Goal: Information Seeking & Learning: Find specific fact

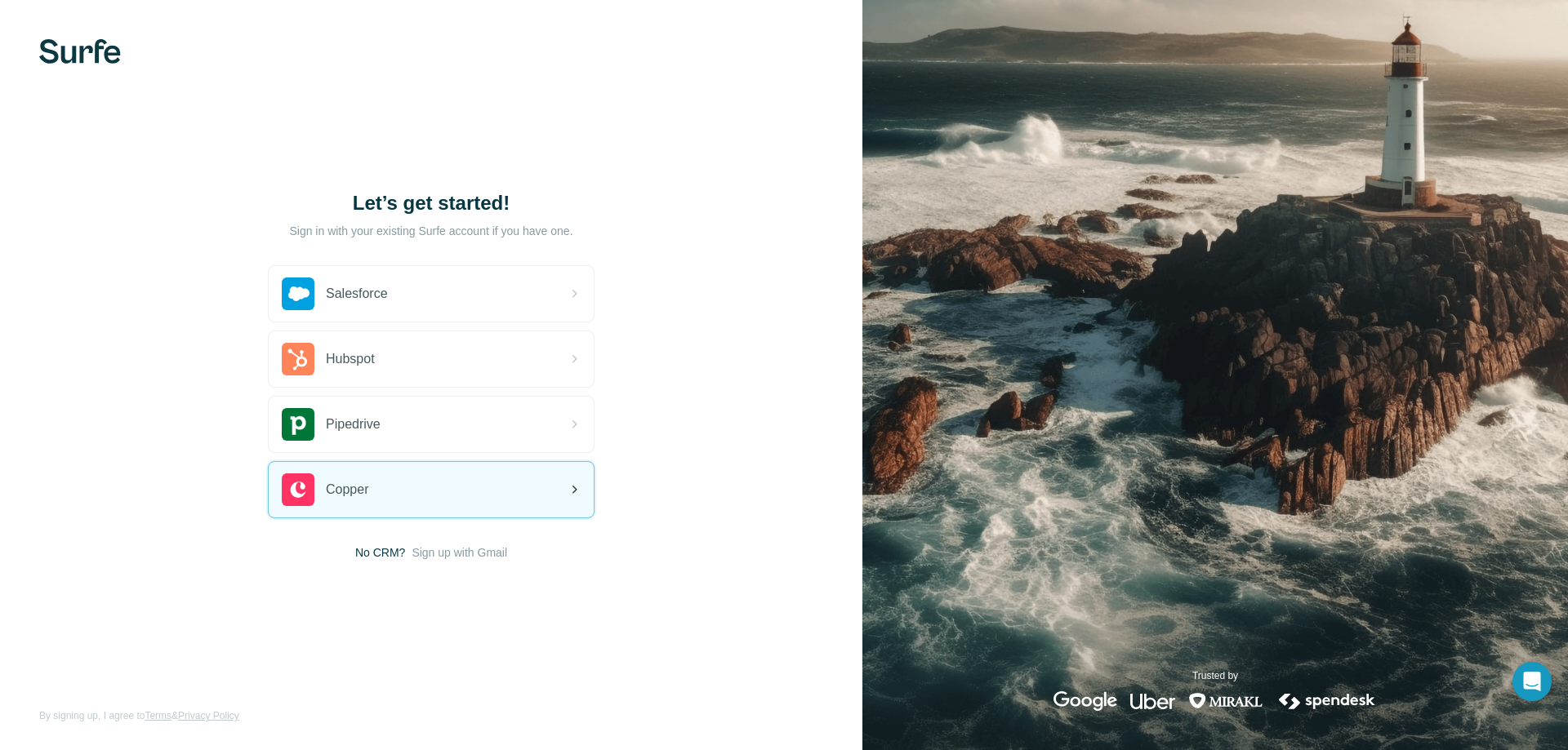
click at [471, 490] on div "Copper" at bounding box center [431, 490] width 325 height 56
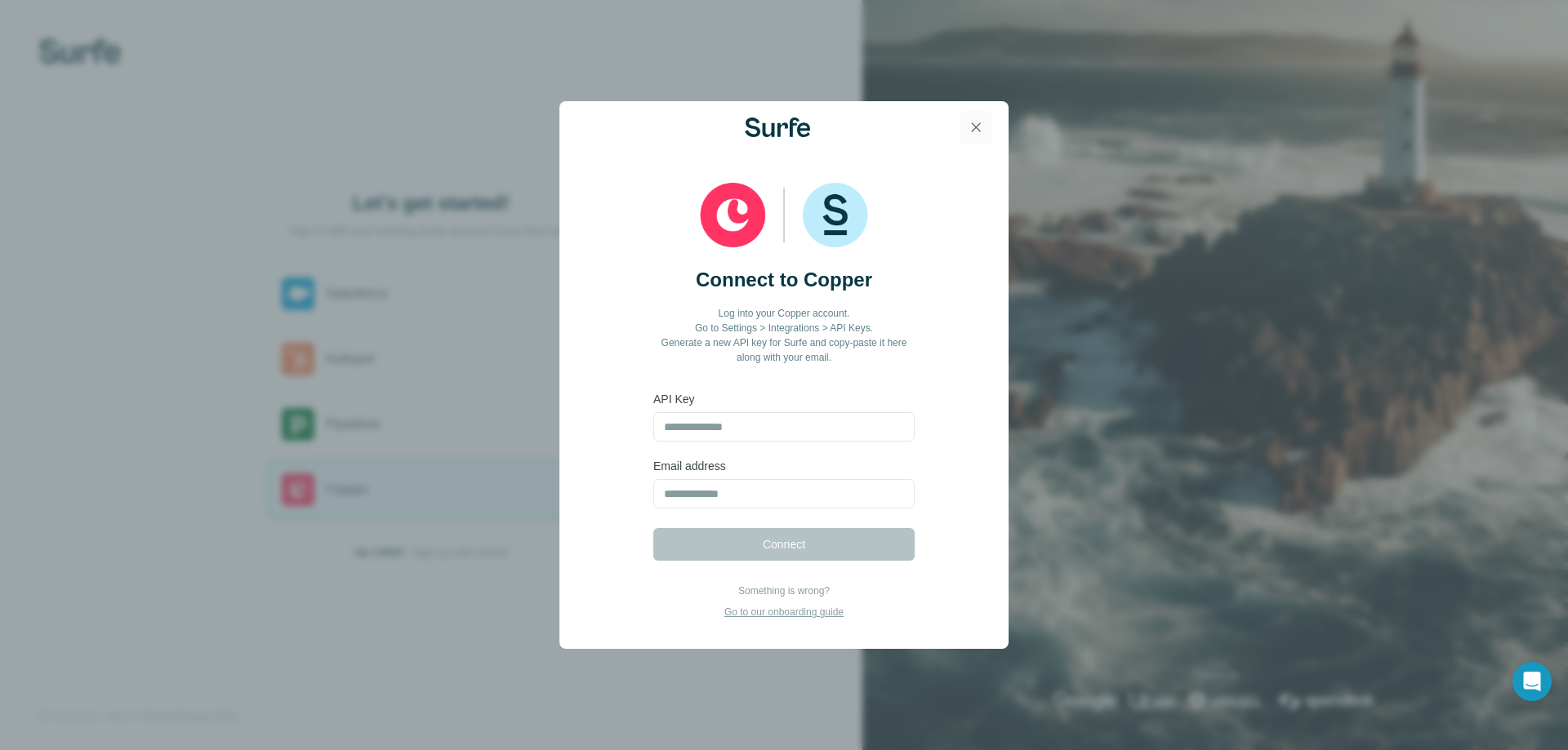
click at [974, 126] on icon "button" at bounding box center [975, 126] width 16 height 16
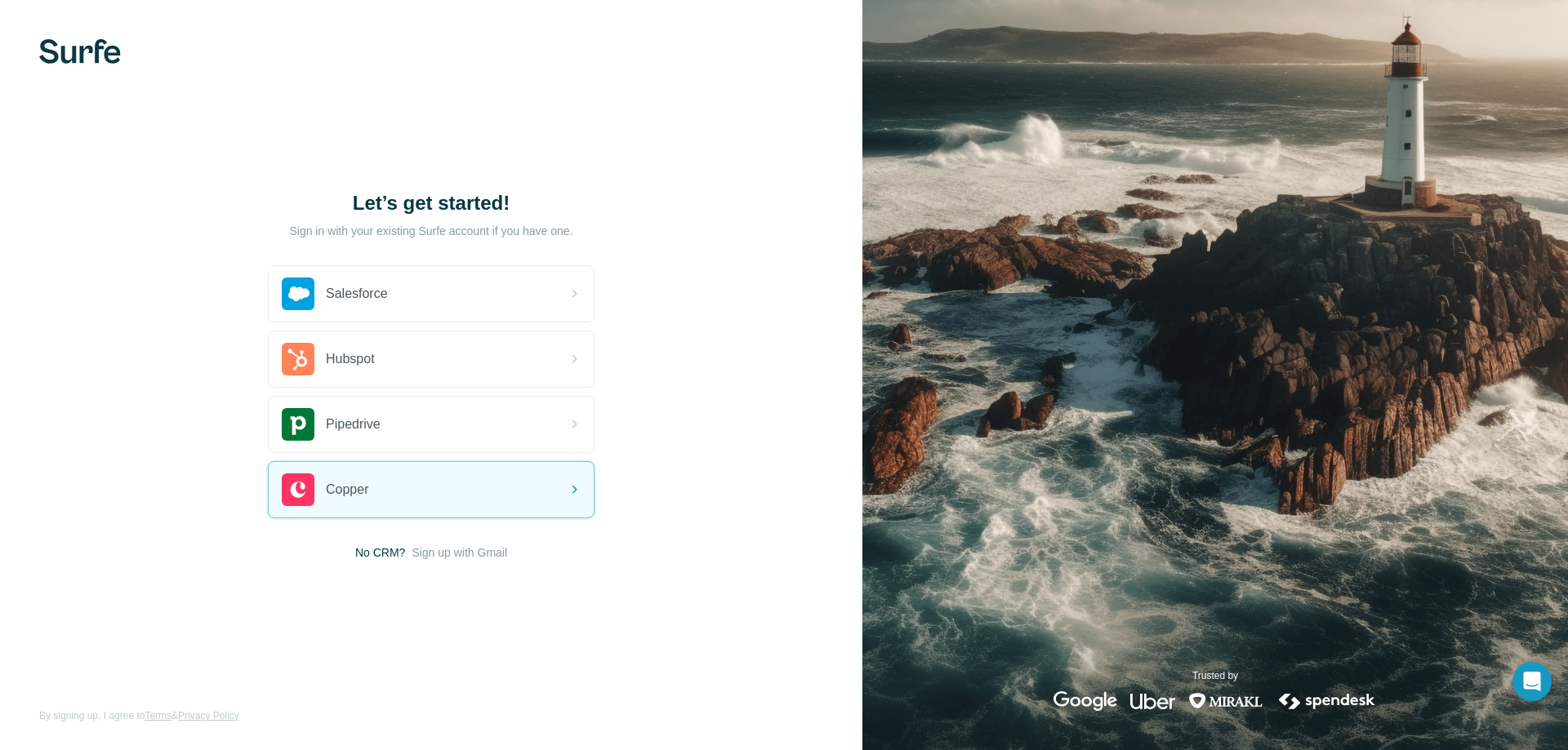
click at [84, 61] on img at bounding box center [80, 51] width 82 height 24
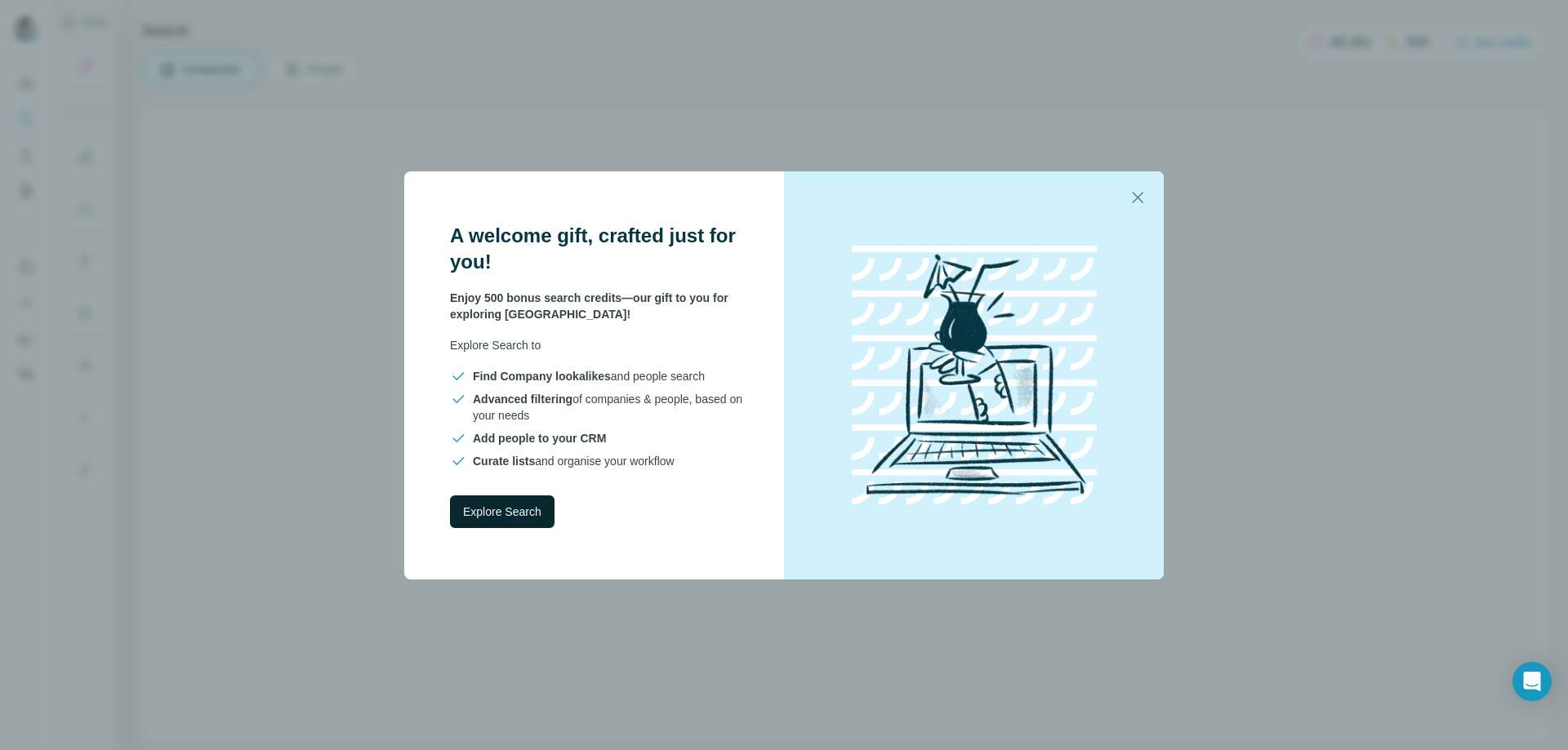
click at [496, 514] on span "Explore Search" at bounding box center [502, 512] width 78 height 16
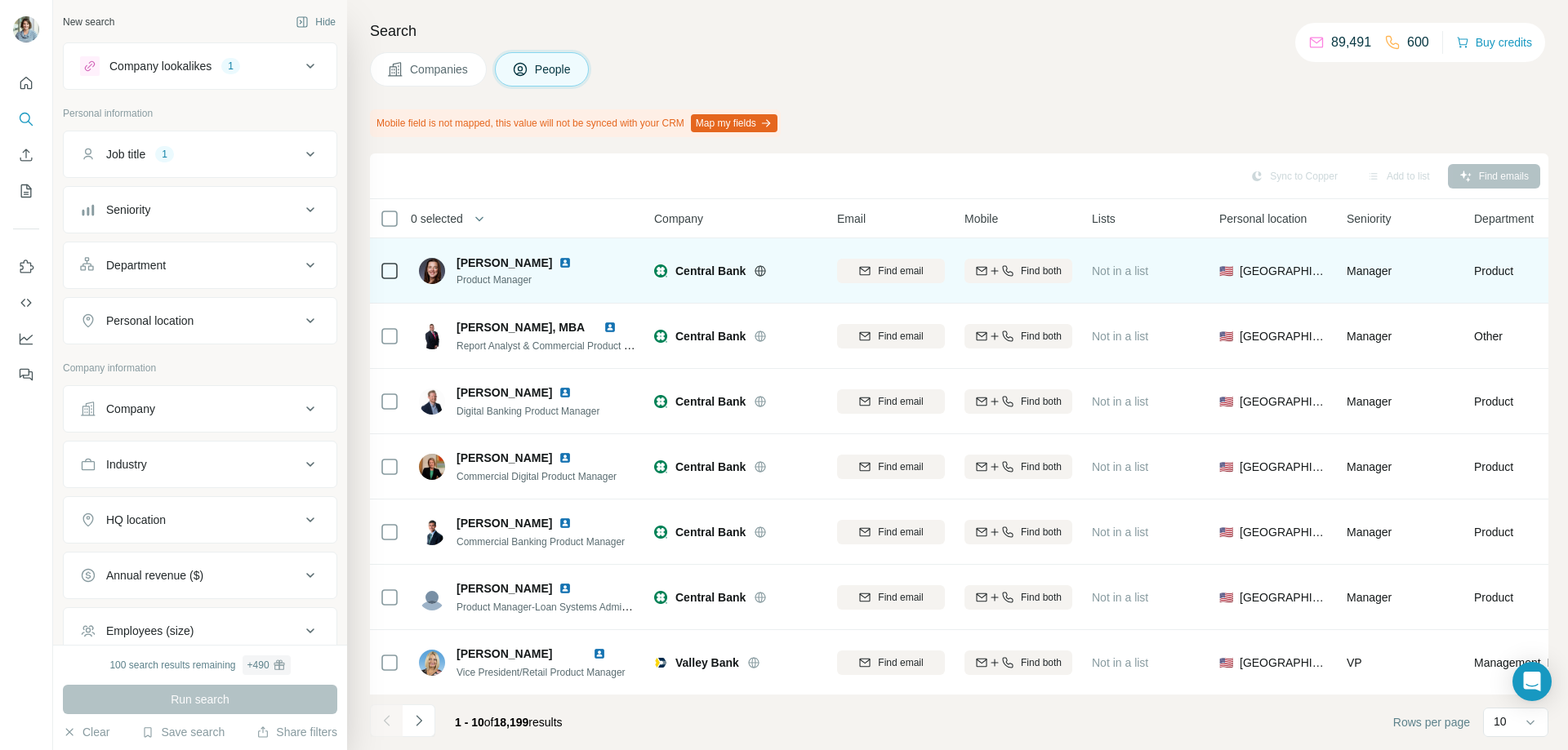
click at [560, 264] on img at bounding box center [565, 264] width 14 height 14
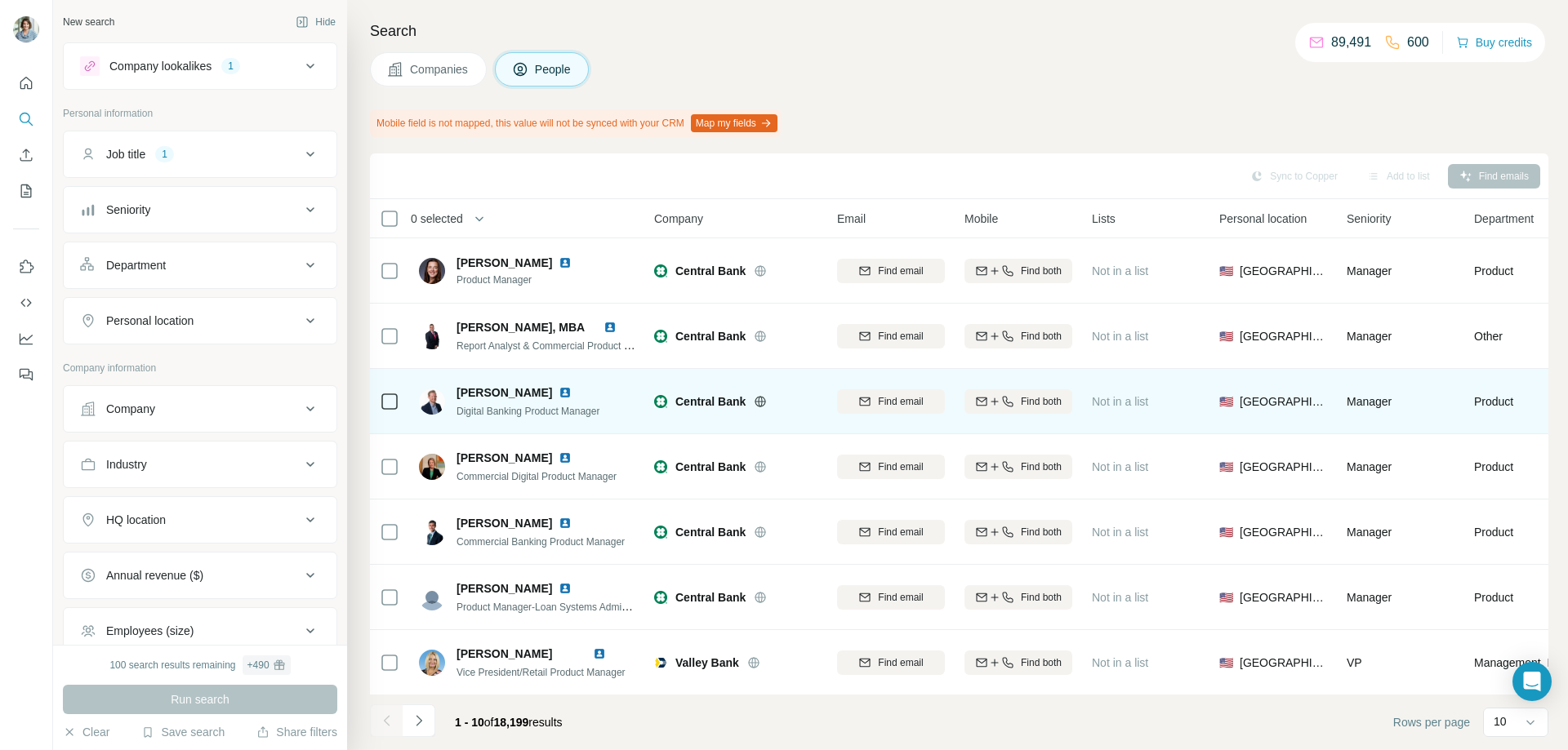
click at [561, 394] on img at bounding box center [565, 393] width 14 height 14
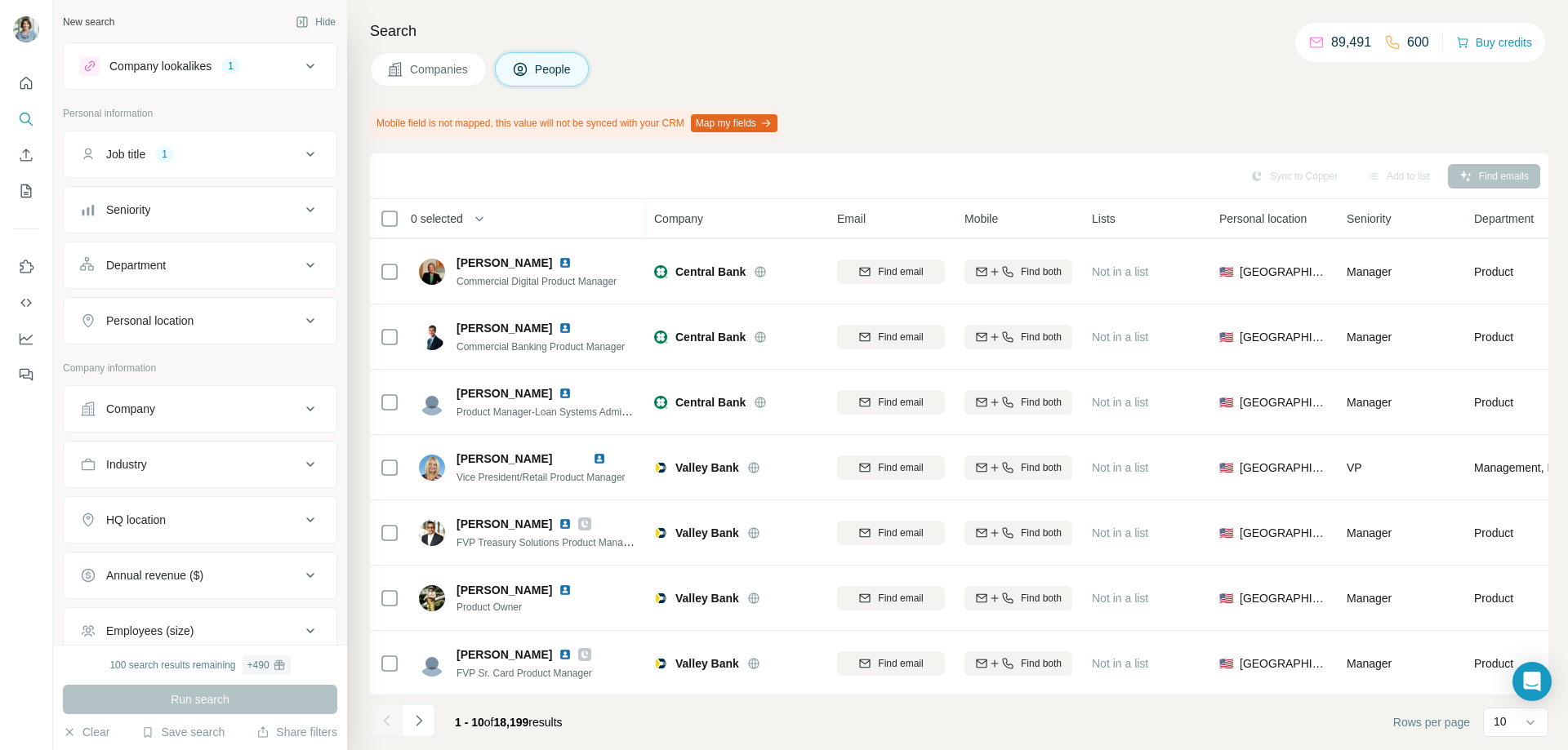
scroll to position [205, 0]
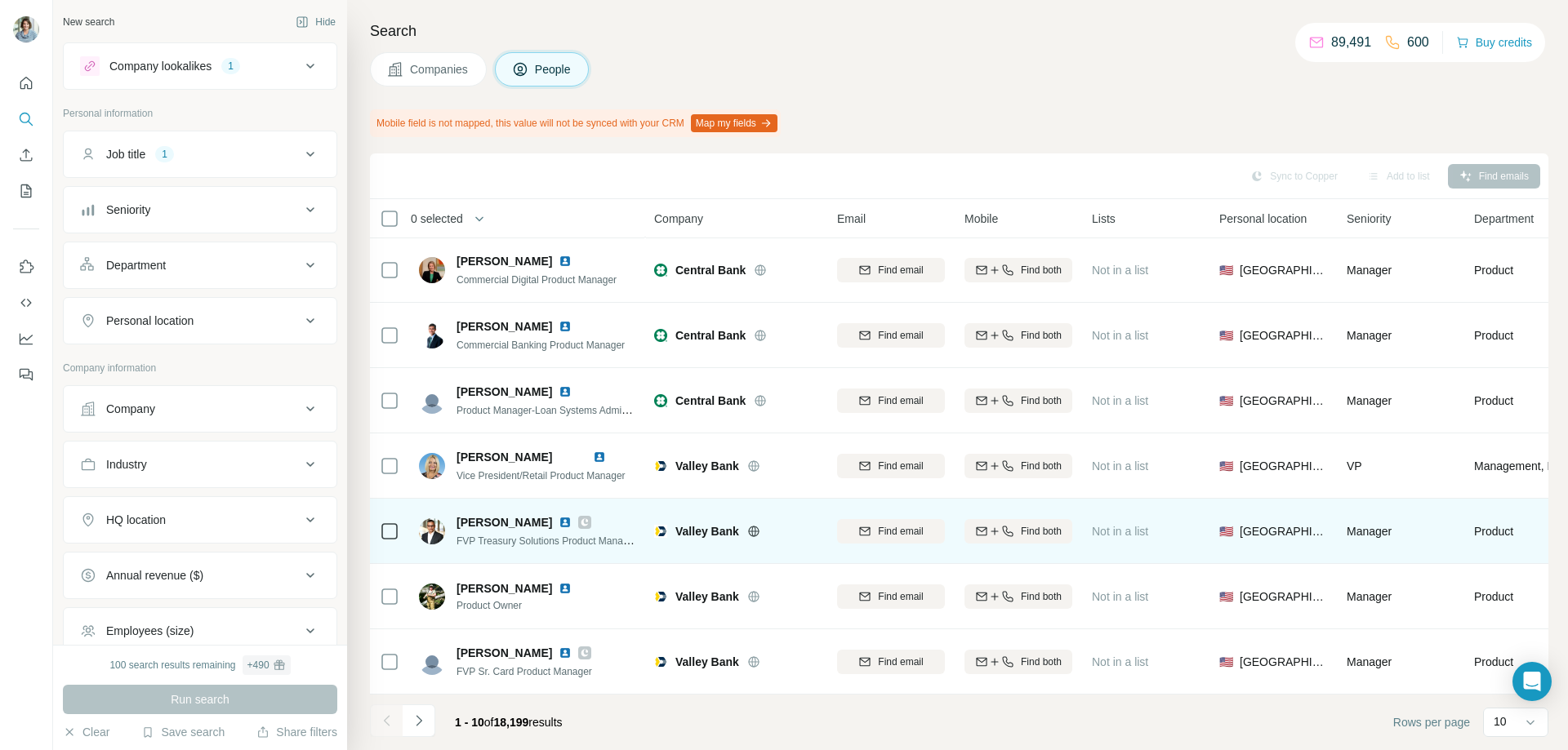
click at [558, 516] on img at bounding box center [565, 523] width 14 height 14
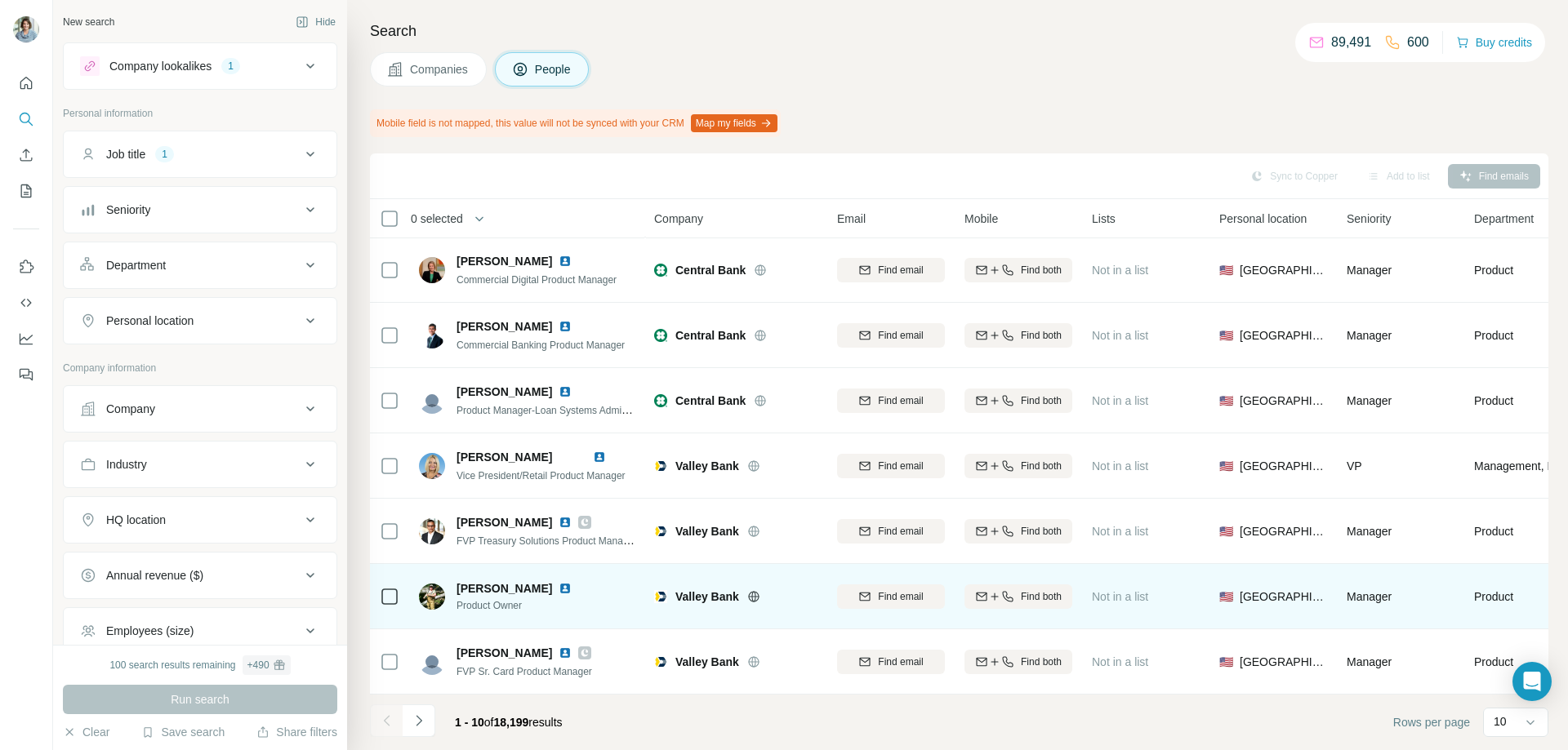
click at [567, 582] on img at bounding box center [565, 589] width 14 height 14
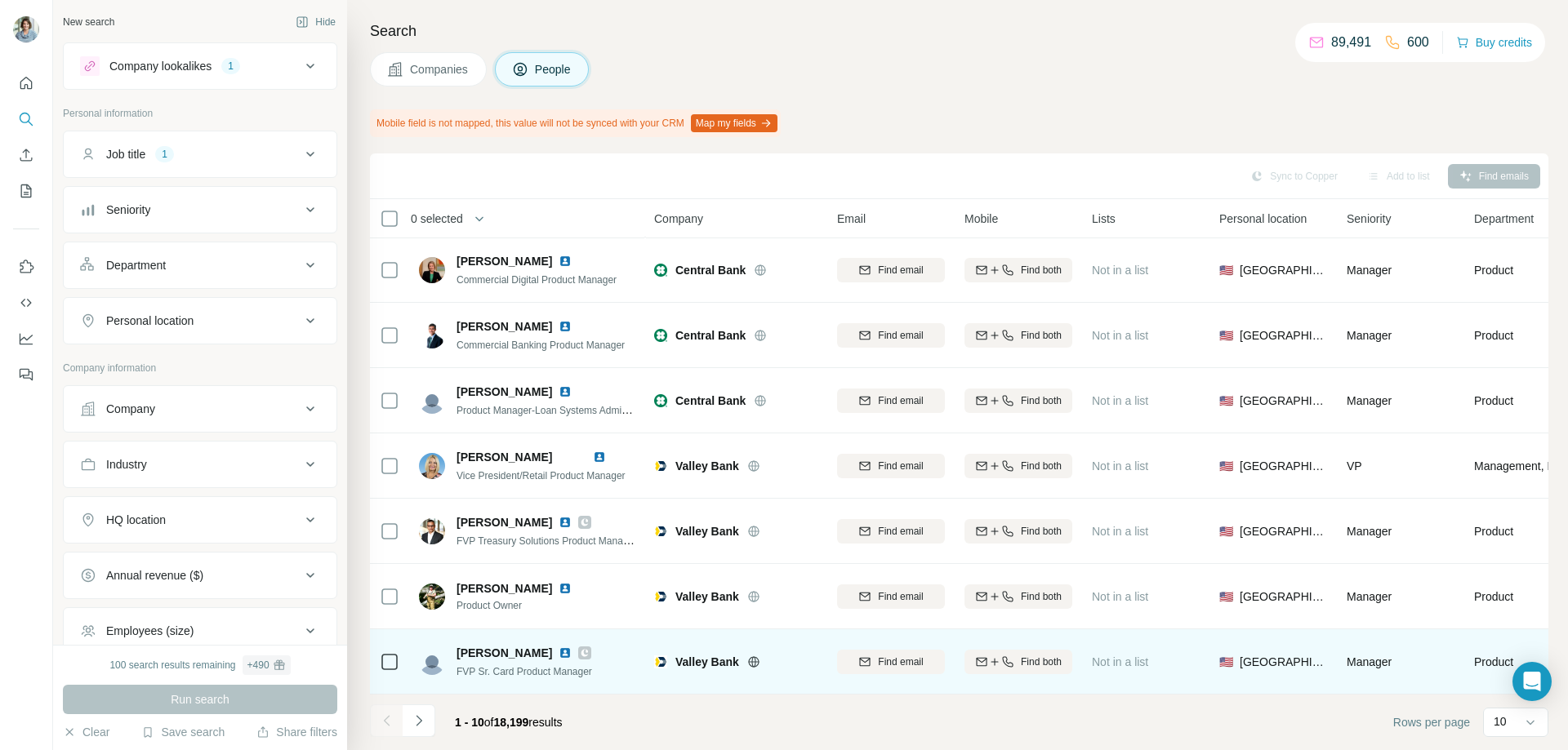
click at [558, 647] on img at bounding box center [565, 653] width 14 height 14
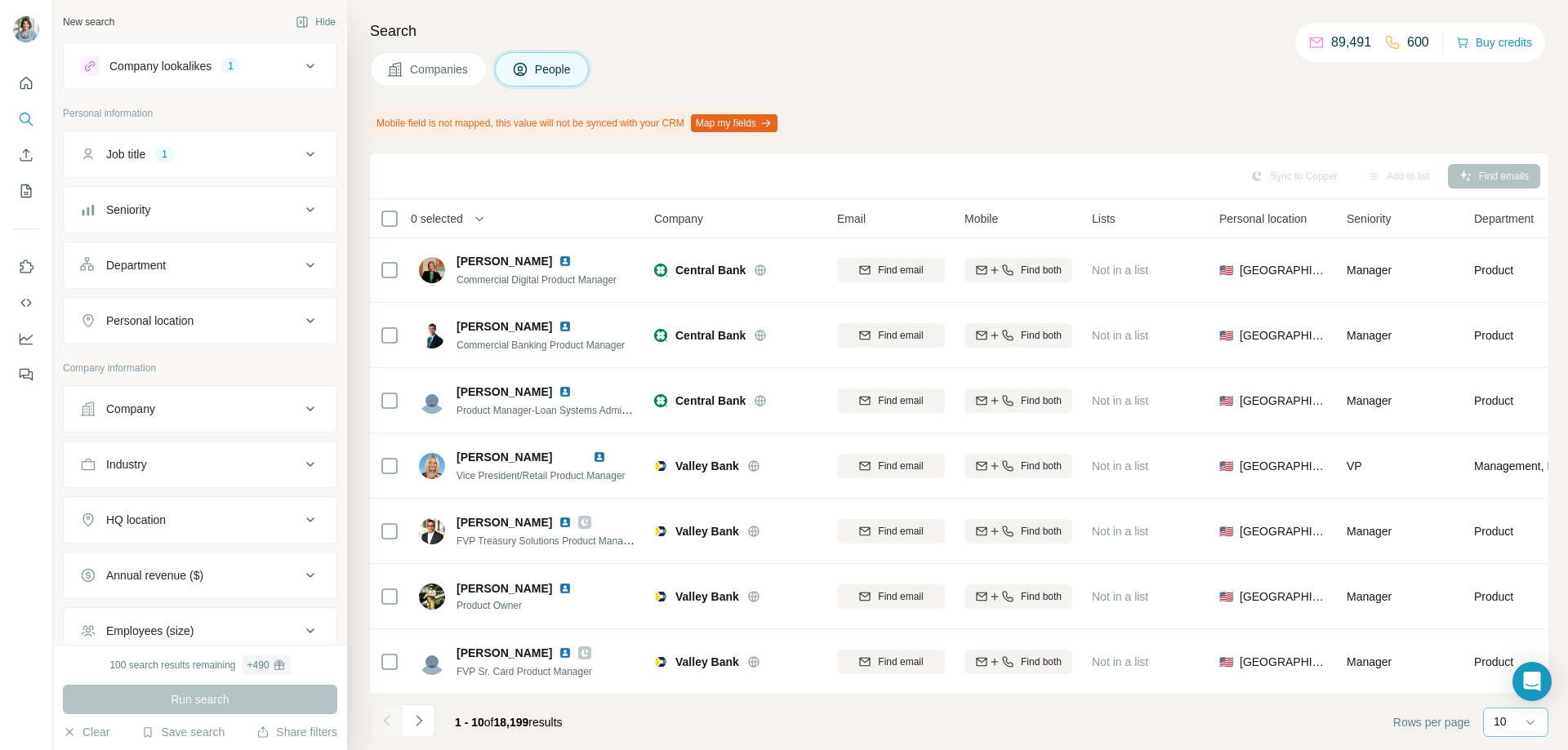
click at [1507, 714] on div "10" at bounding box center [1514, 721] width 41 height 16
click at [1498, 600] on p "60" at bounding box center [1503, 597] width 14 height 16
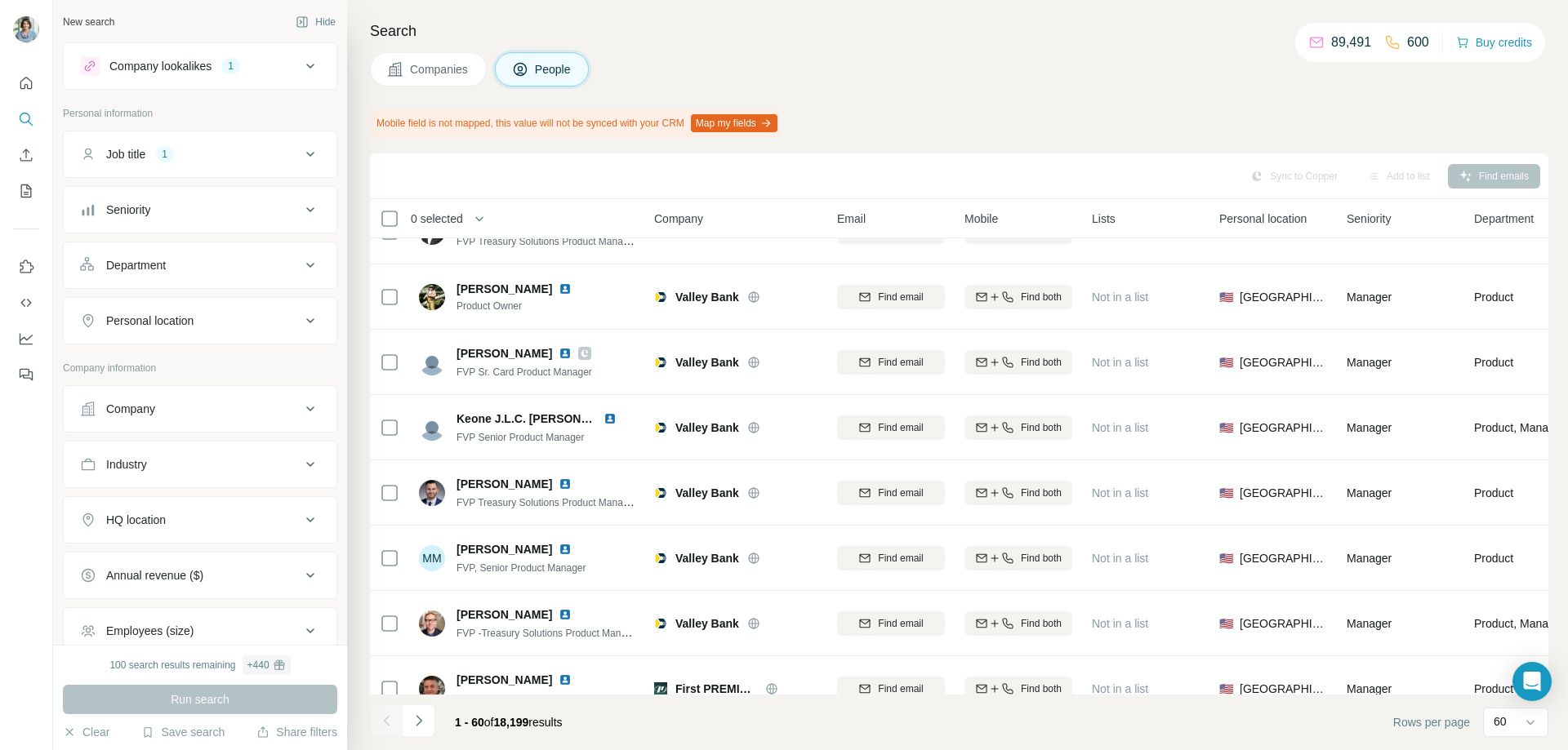
scroll to position [532, 0]
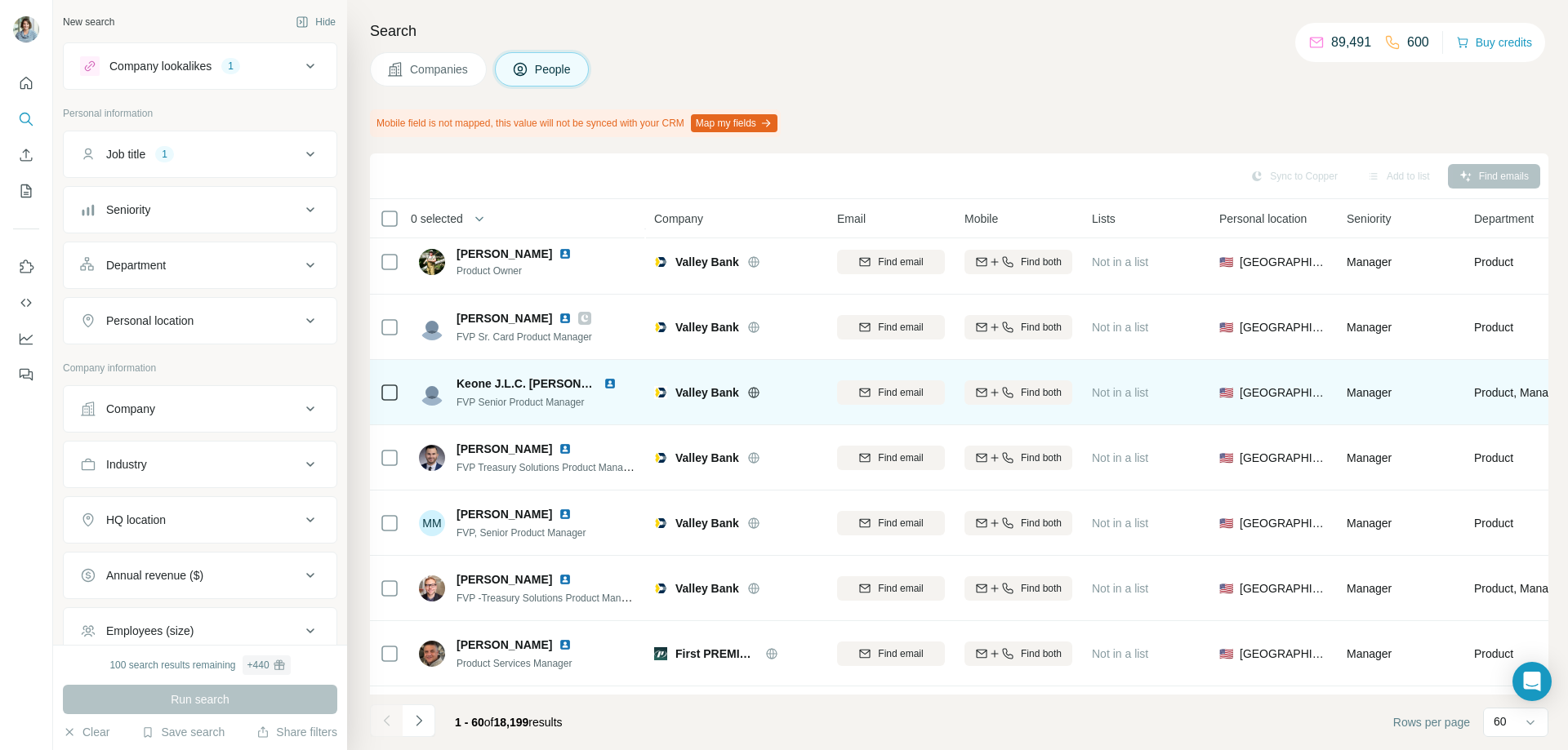
click at [603, 386] on img at bounding box center [610, 384] width 14 height 14
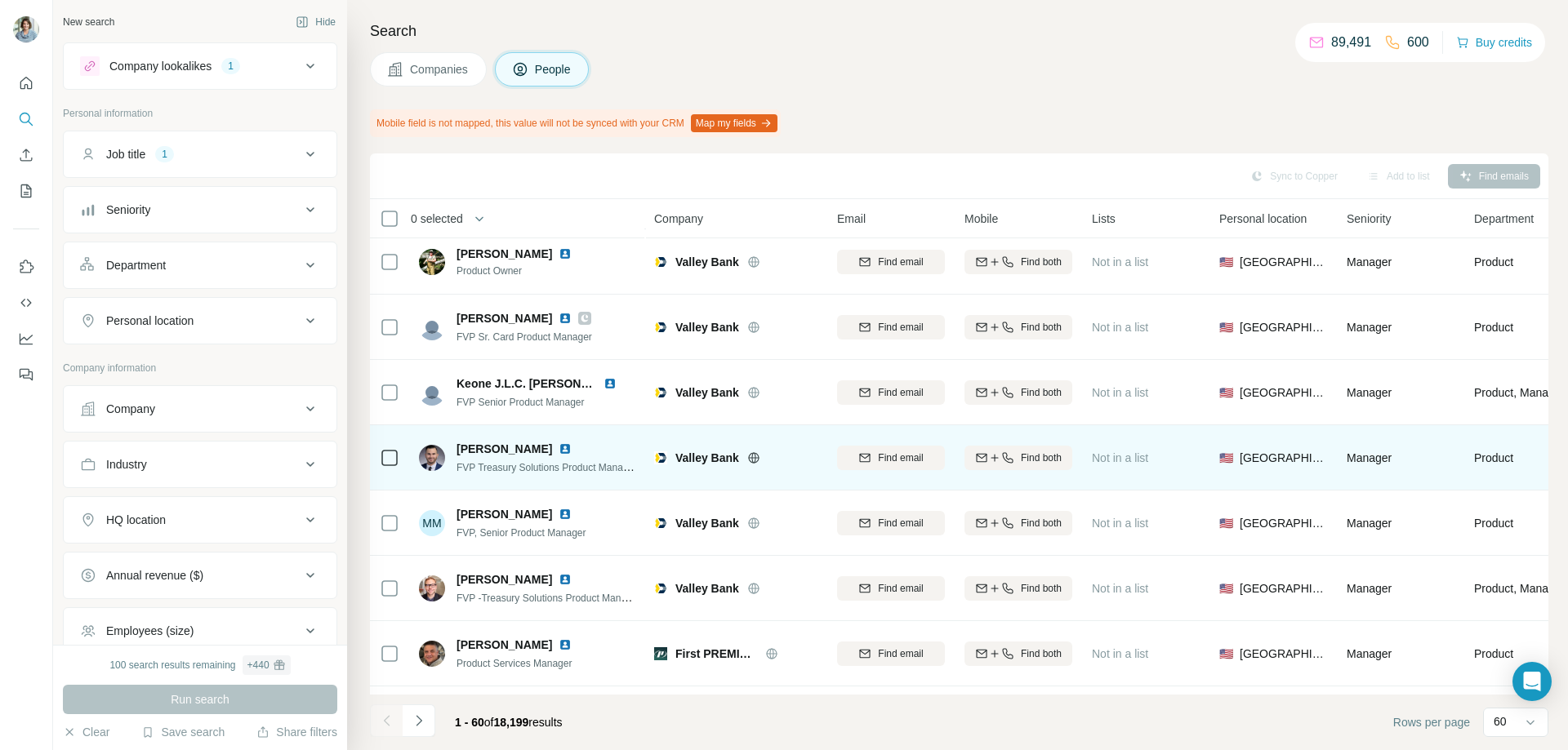
click at [558, 449] on img at bounding box center [565, 449] width 14 height 14
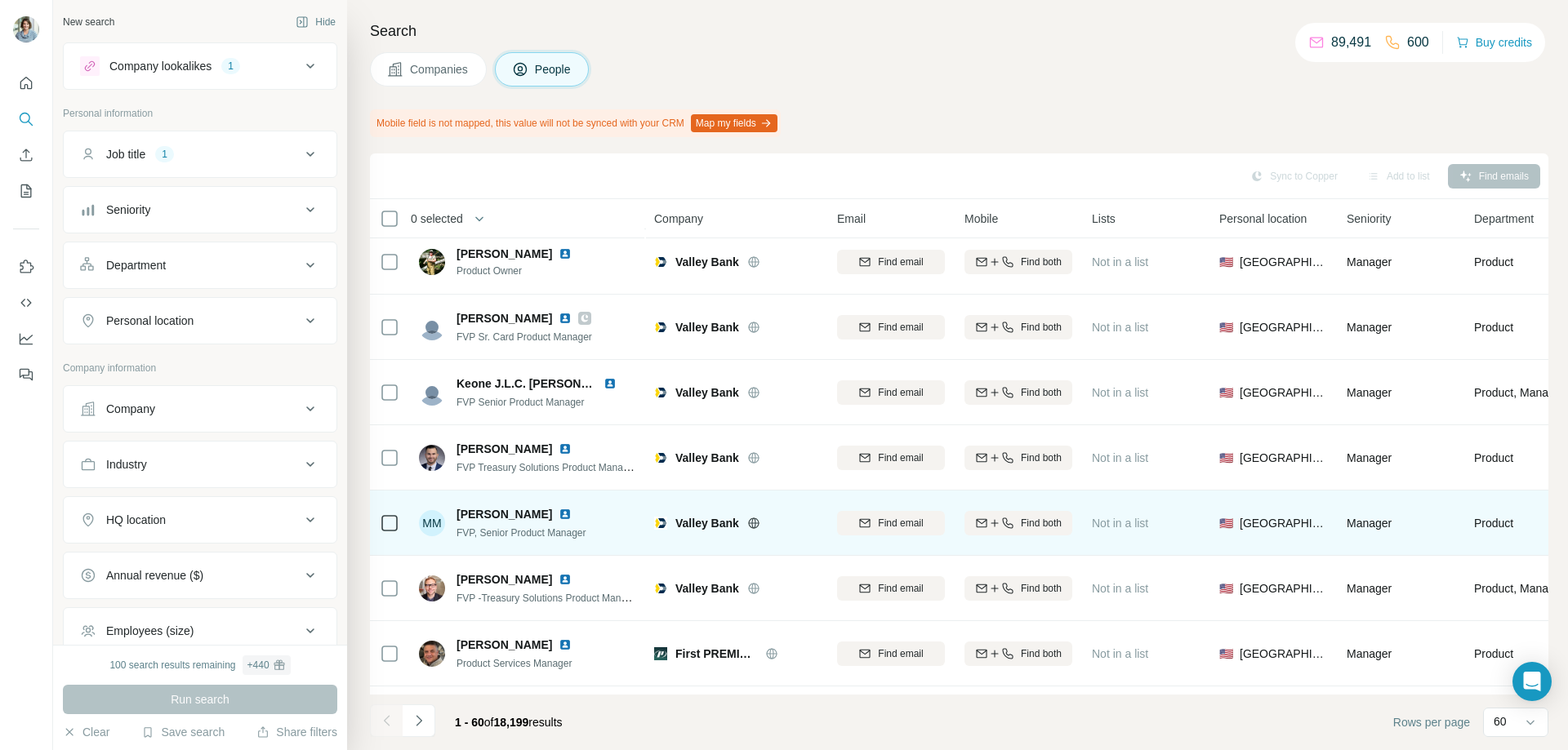
click at [572, 513] on img at bounding box center [565, 514] width 14 height 14
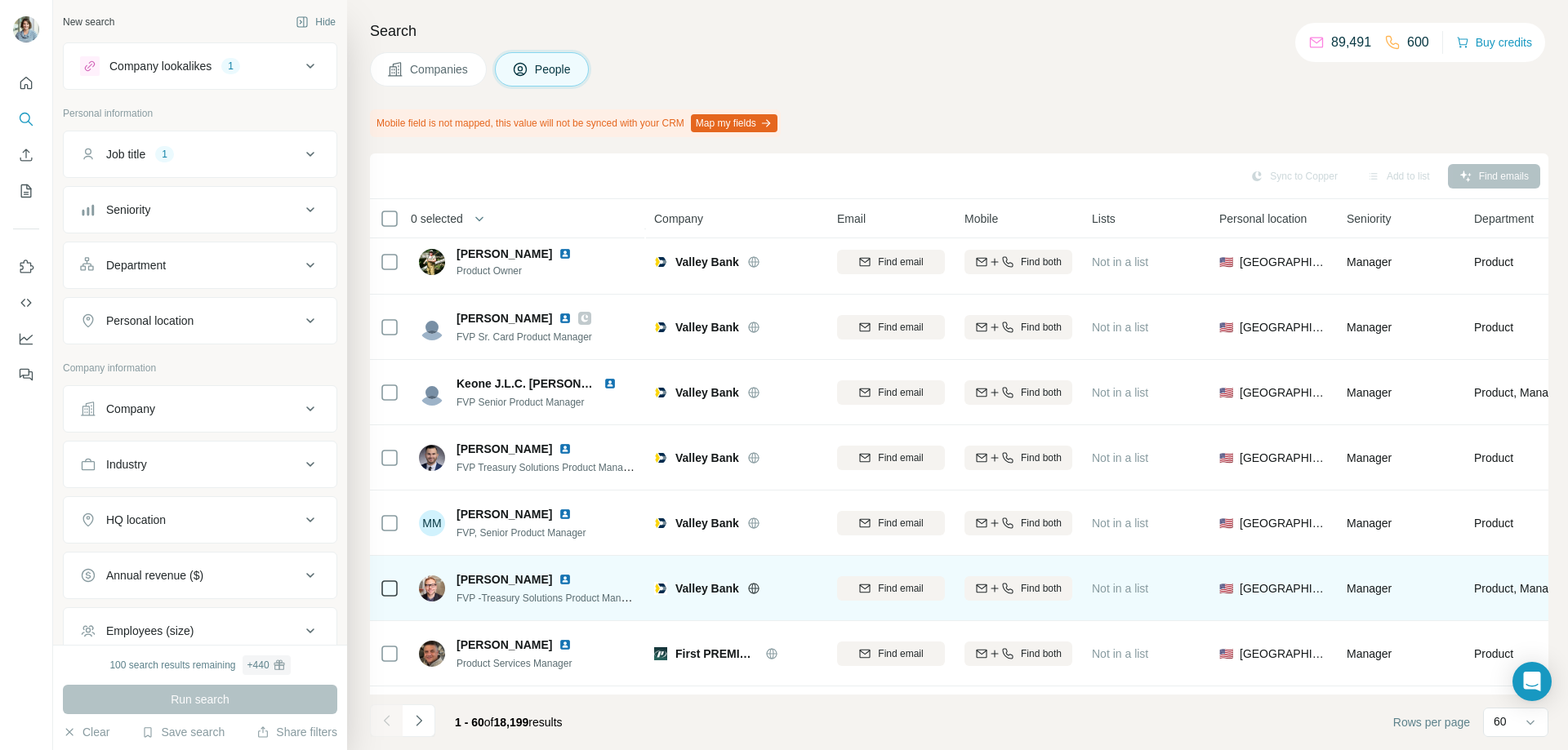
click at [564, 576] on img at bounding box center [565, 580] width 14 height 14
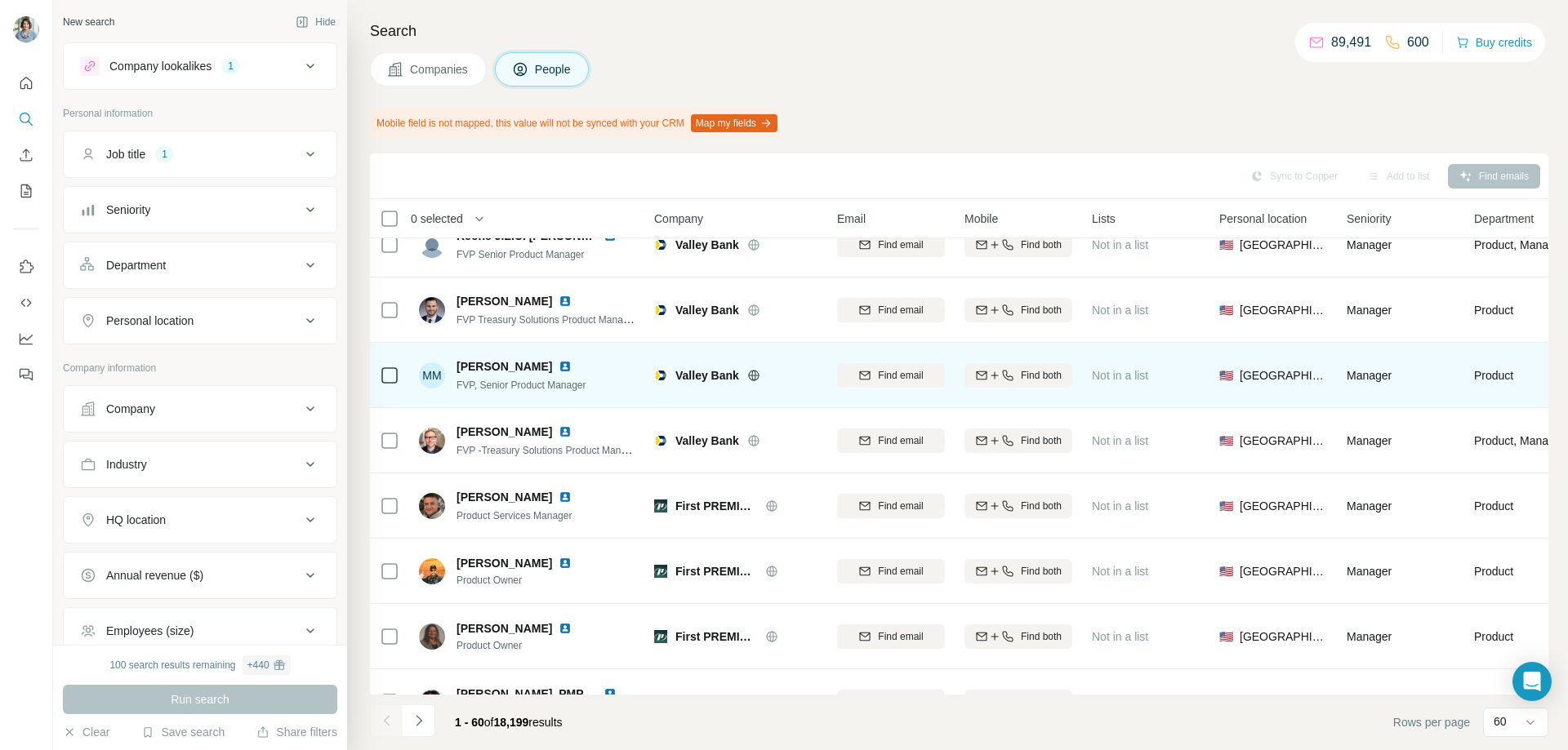
scroll to position [776, 0]
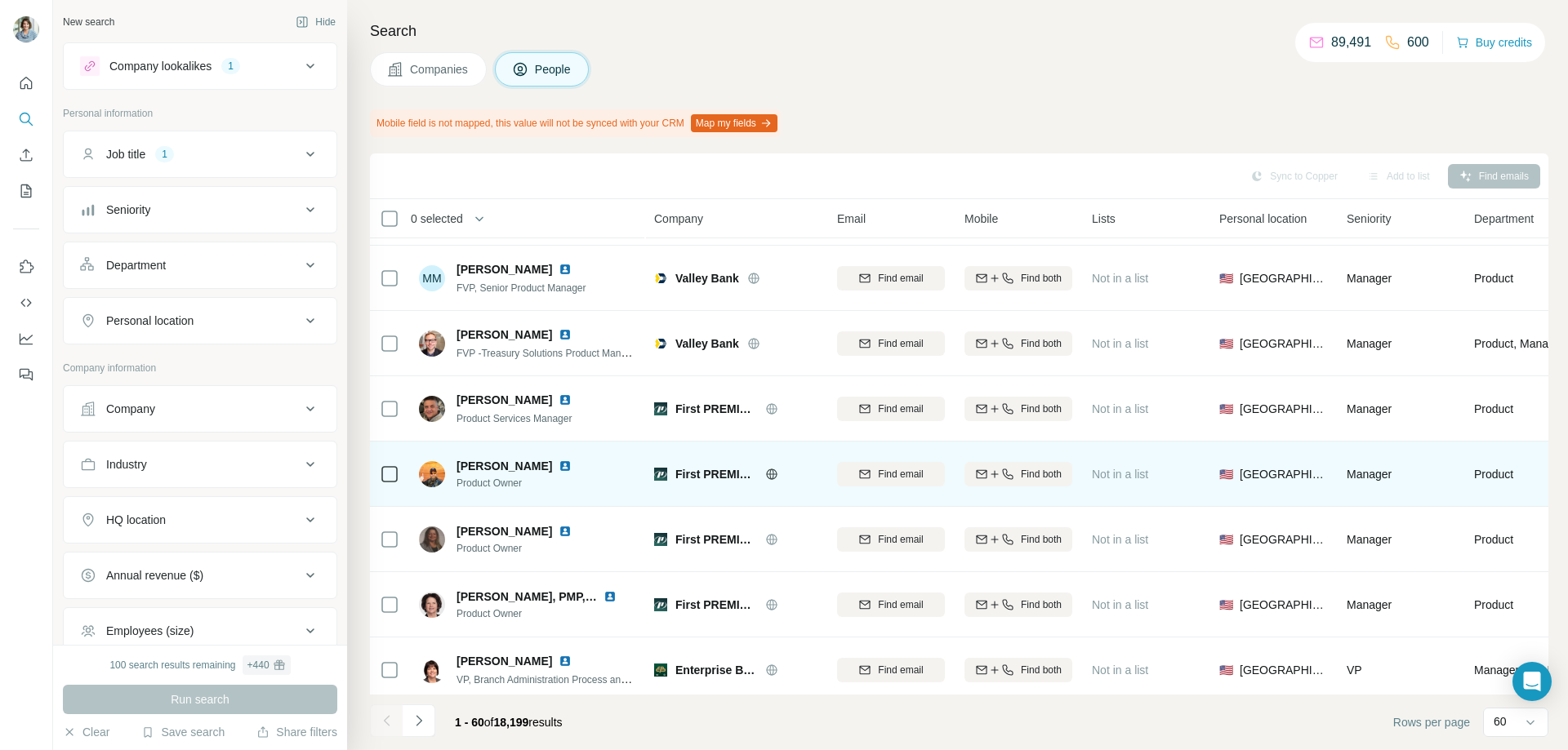
click at [572, 463] on img at bounding box center [565, 466] width 14 height 14
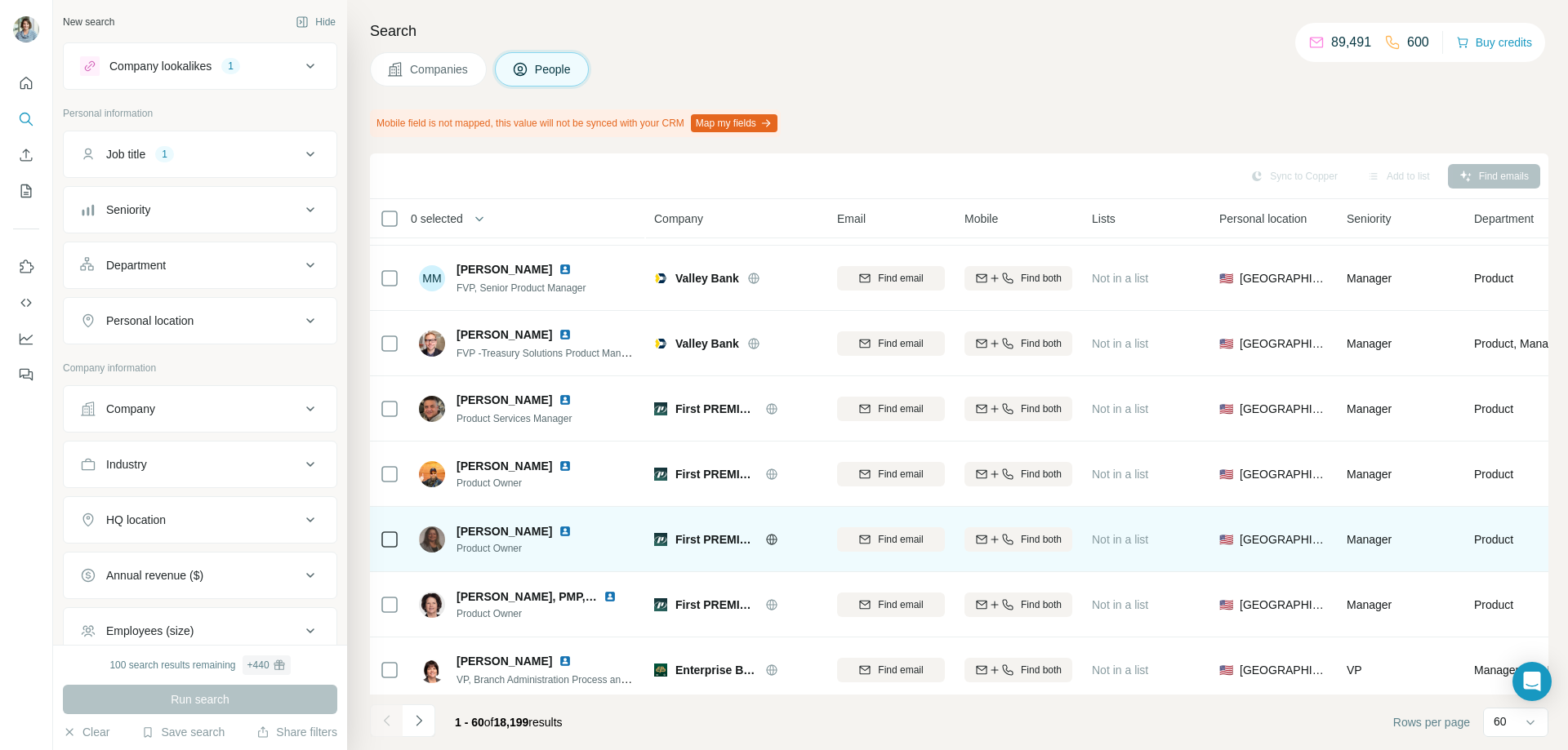
click at [560, 532] on img at bounding box center [565, 532] width 14 height 14
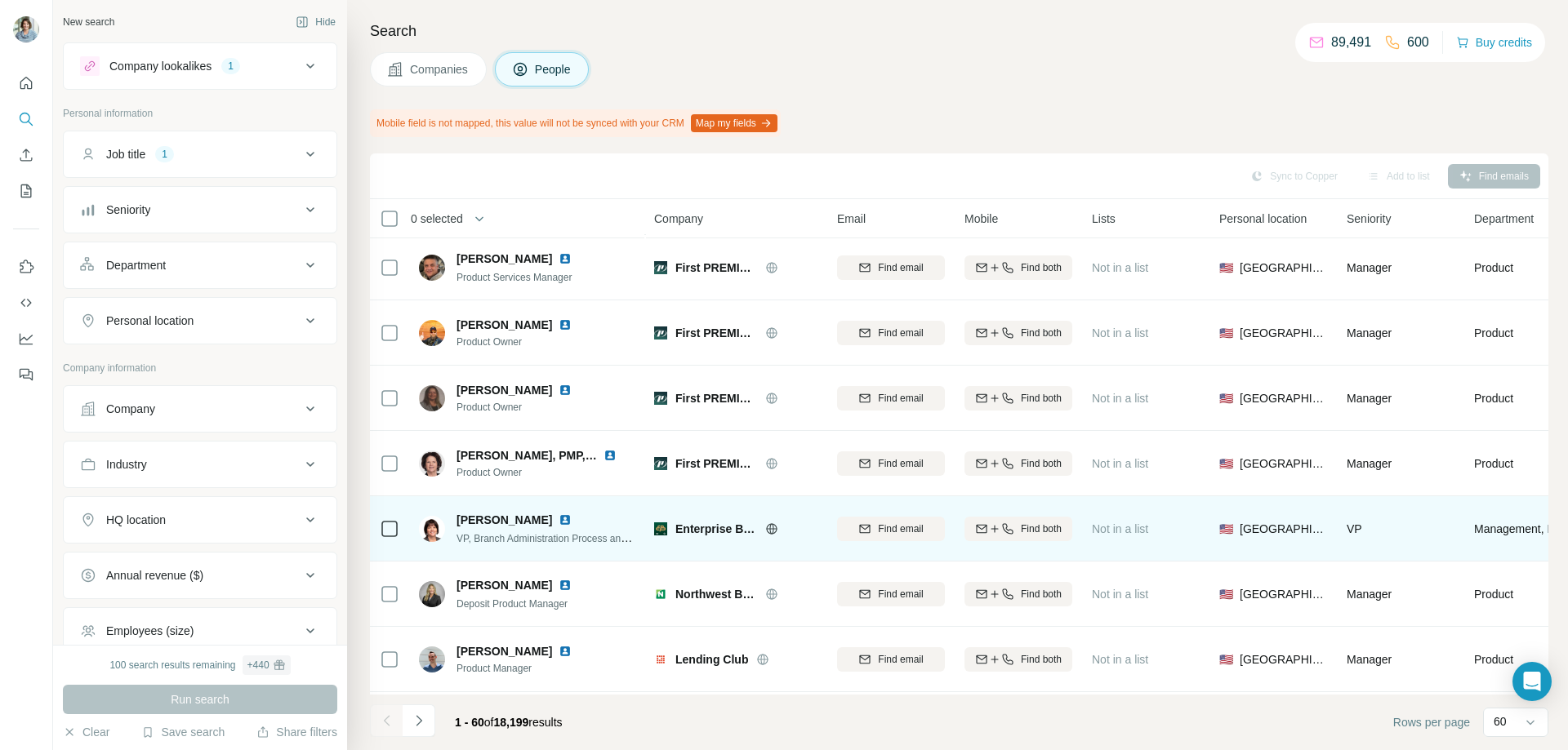
scroll to position [939, 0]
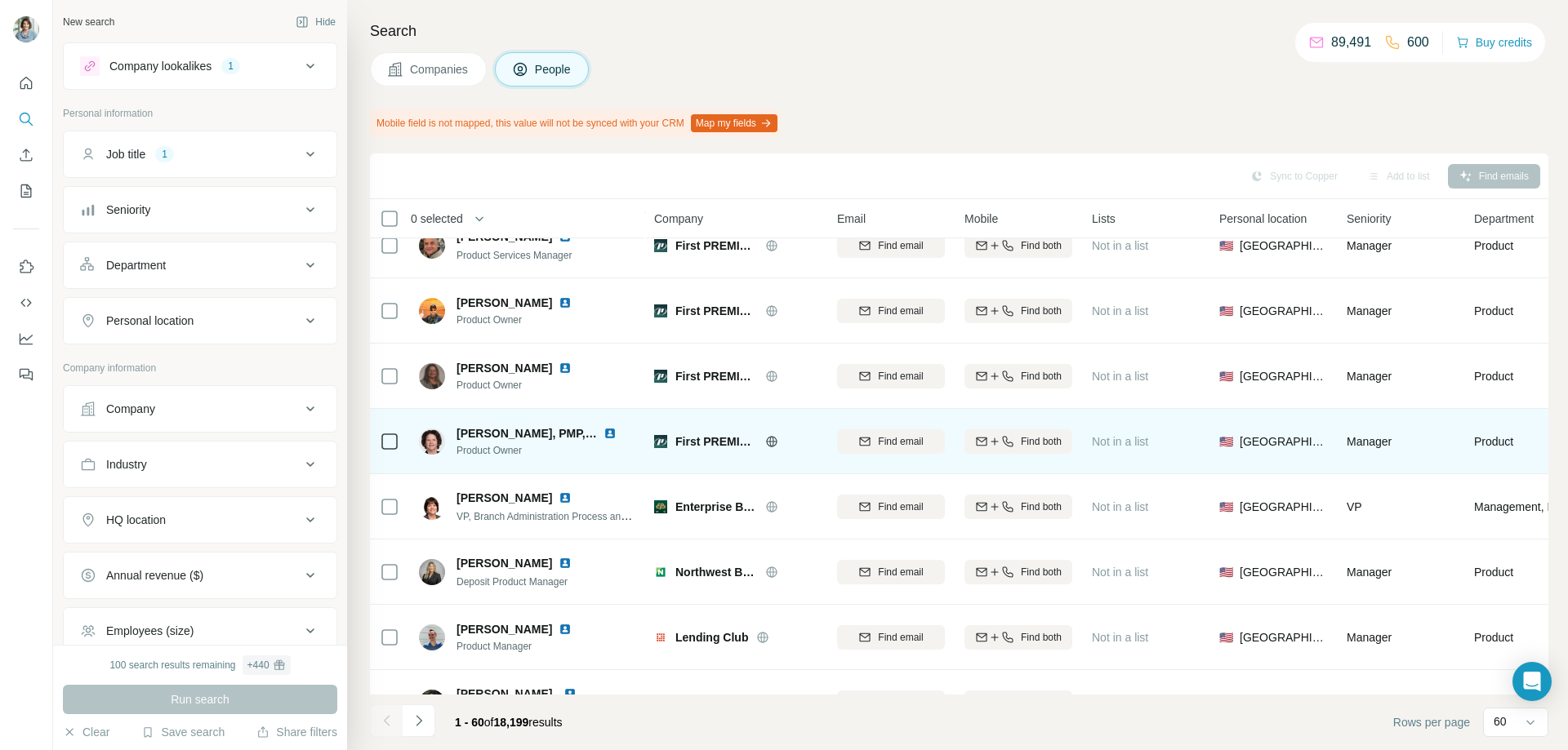
click at [611, 432] on img at bounding box center [610, 433] width 14 height 14
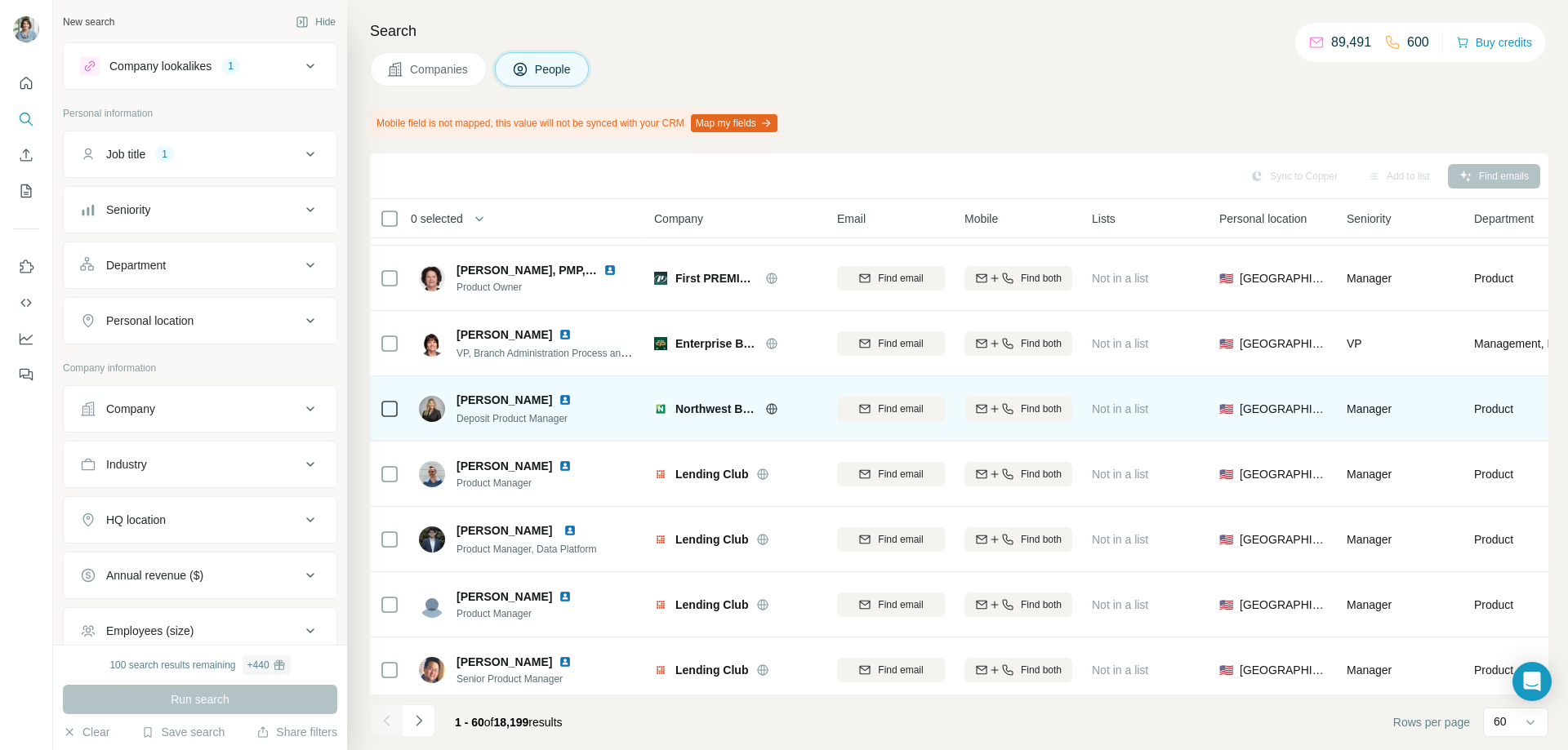
click at [558, 400] on img at bounding box center [565, 401] width 14 height 14
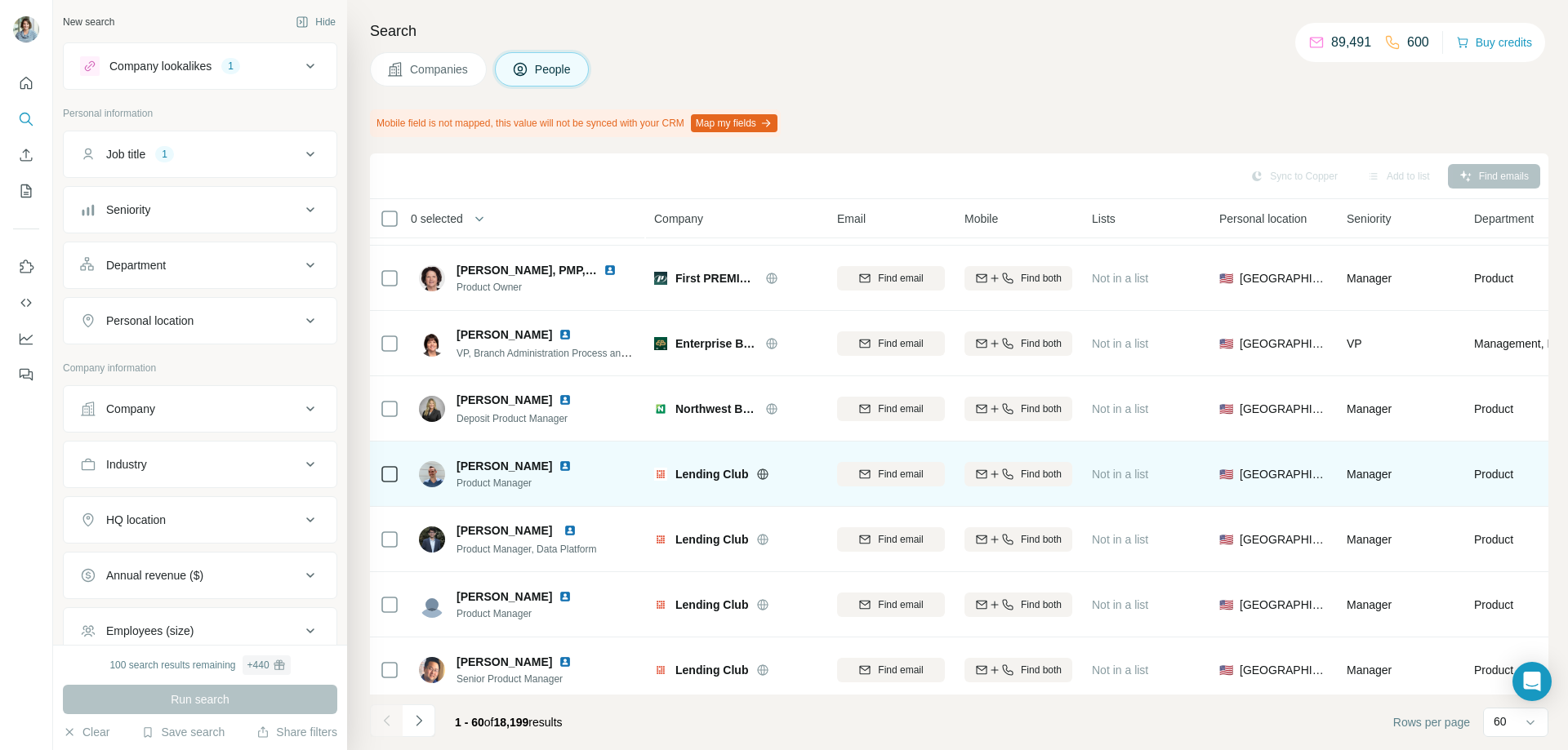
click at [558, 462] on img at bounding box center [565, 466] width 14 height 14
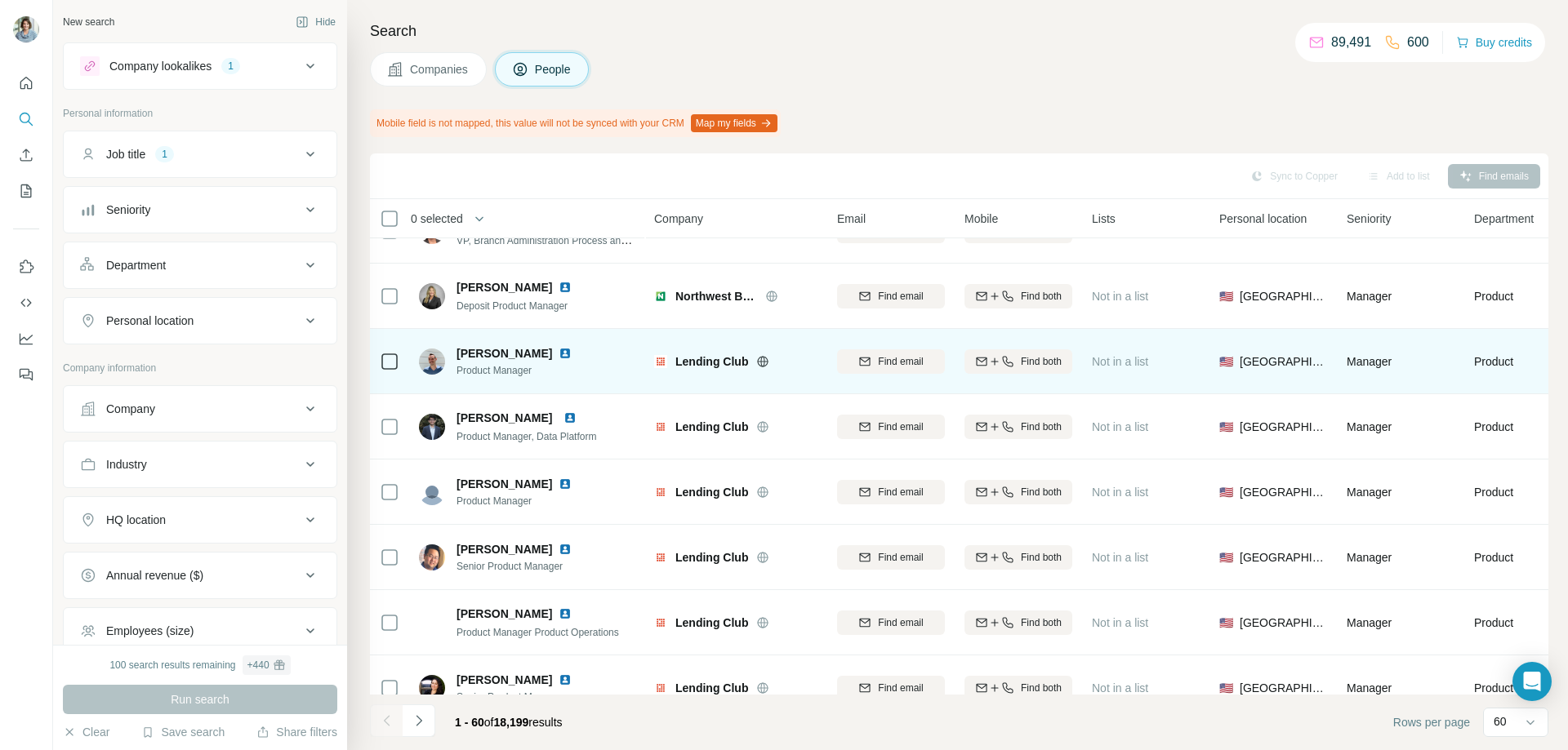
scroll to position [1266, 0]
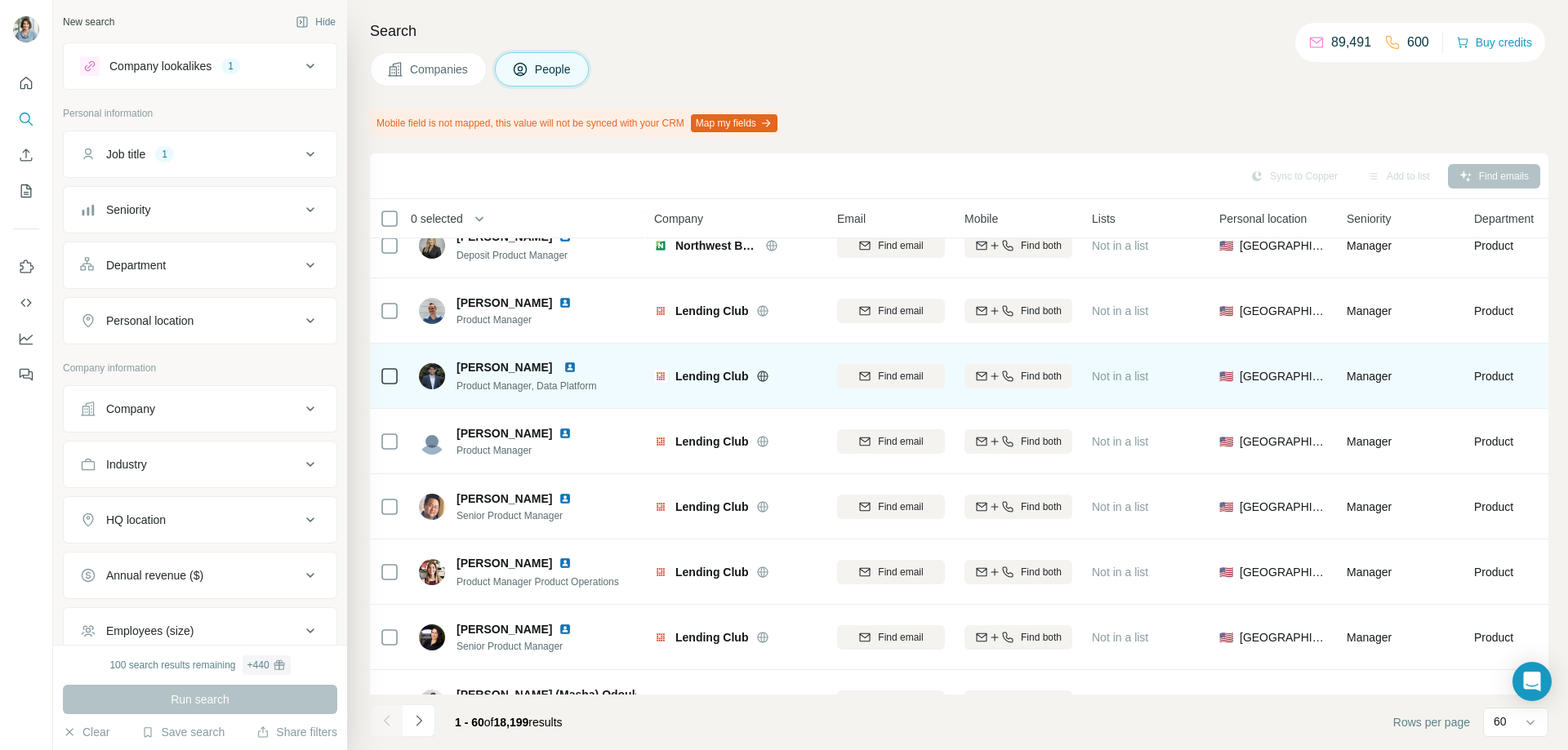
click at [576, 367] on img at bounding box center [571, 368] width 14 height 14
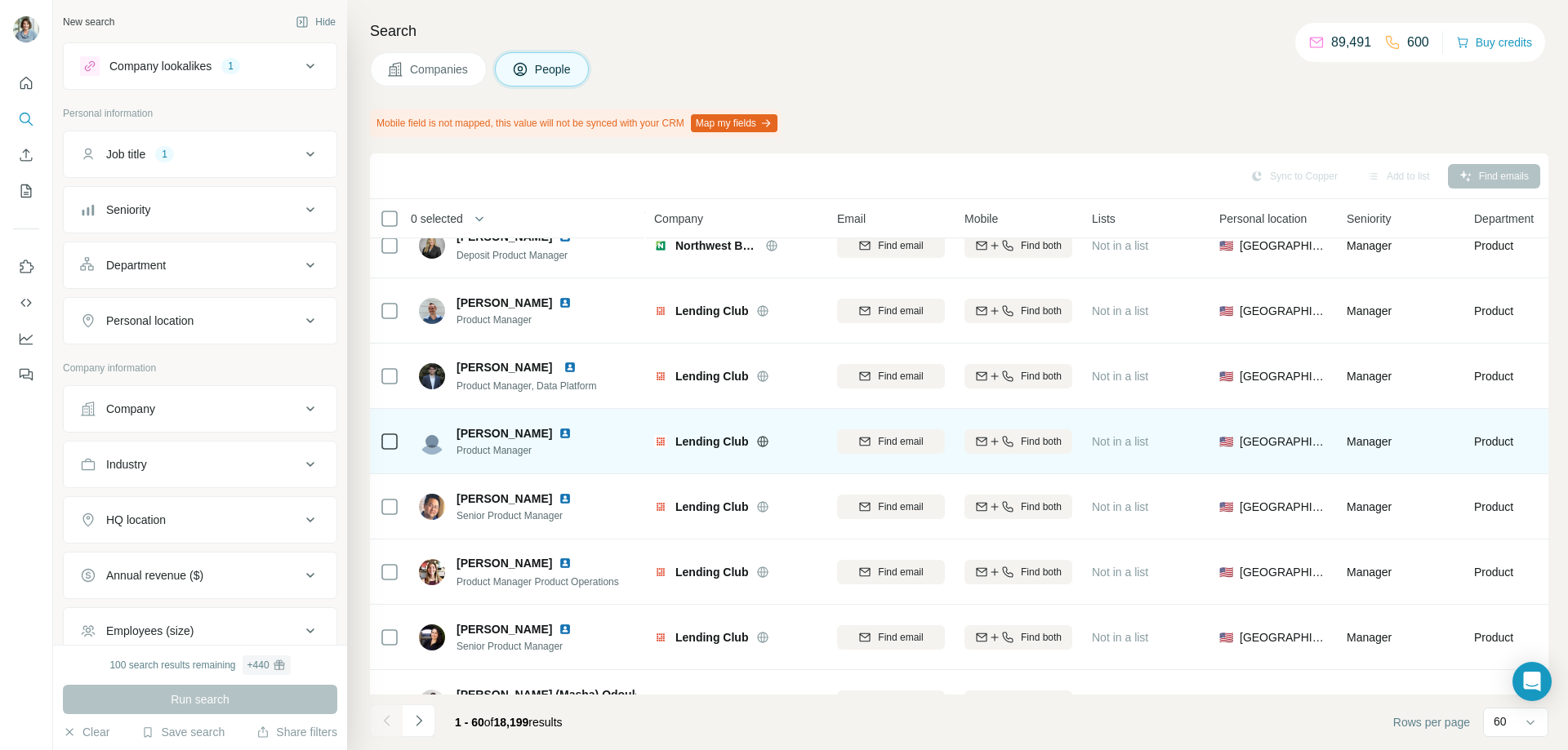
click at [561, 432] on img at bounding box center [565, 433] width 14 height 14
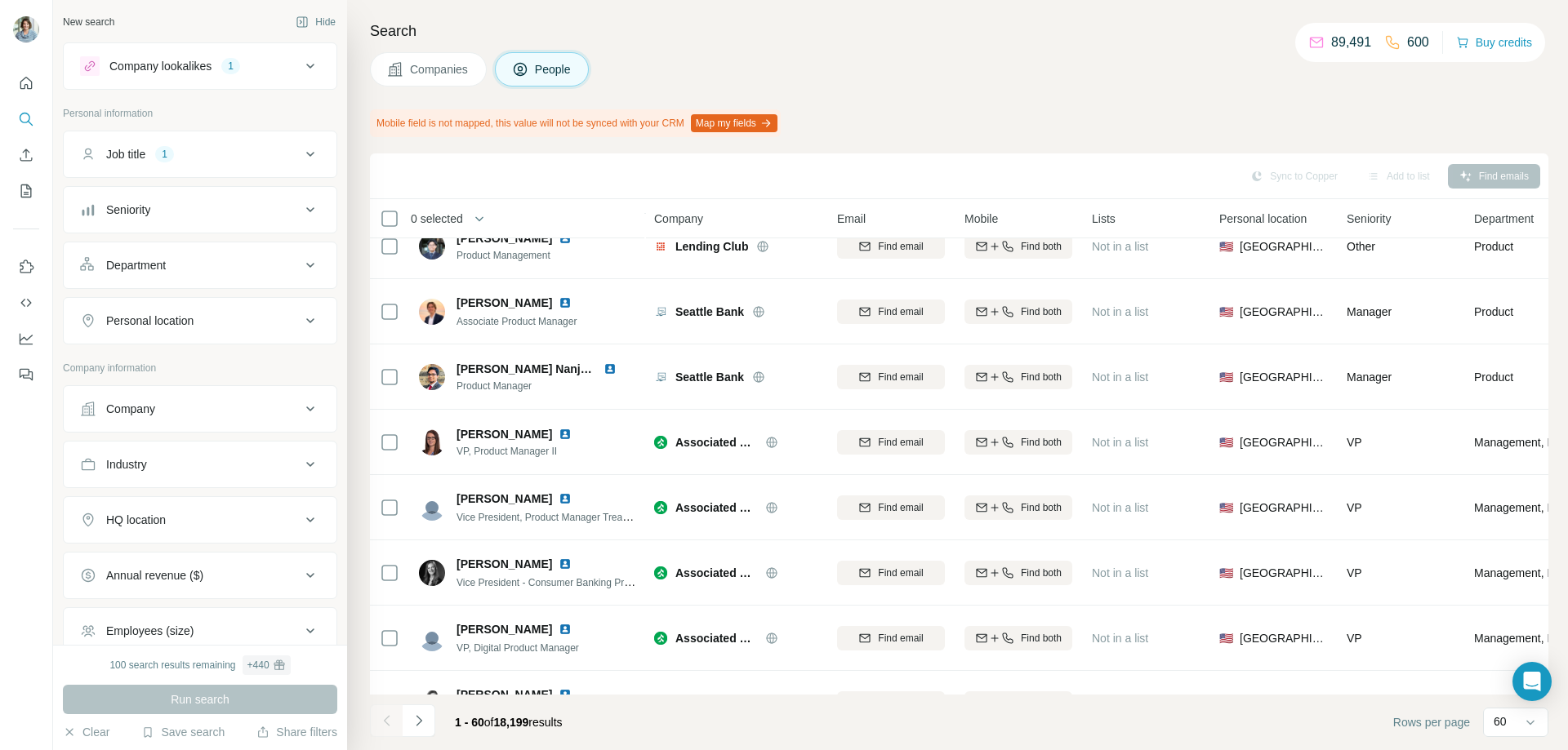
scroll to position [2246, 0]
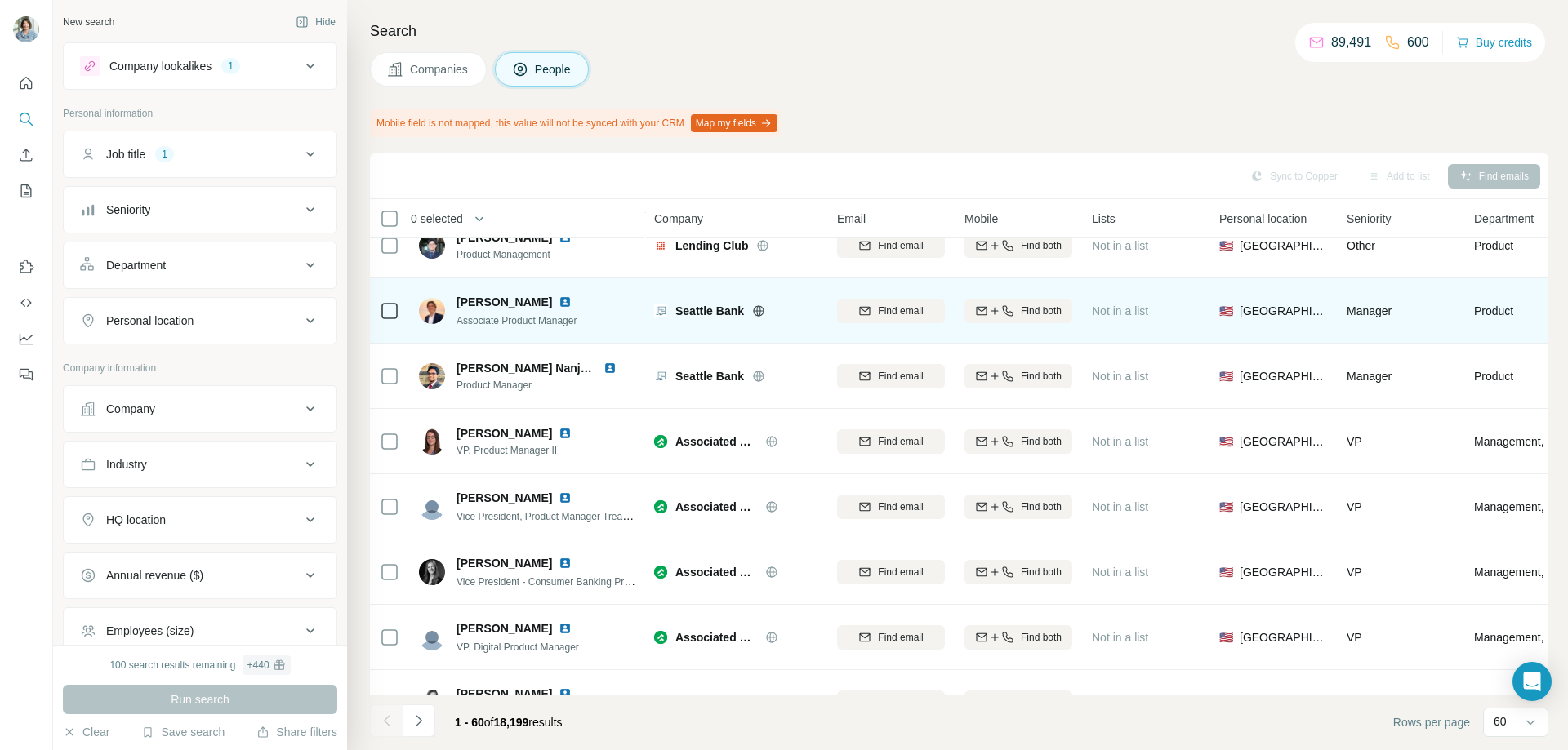
click at [558, 306] on img at bounding box center [565, 302] width 14 height 14
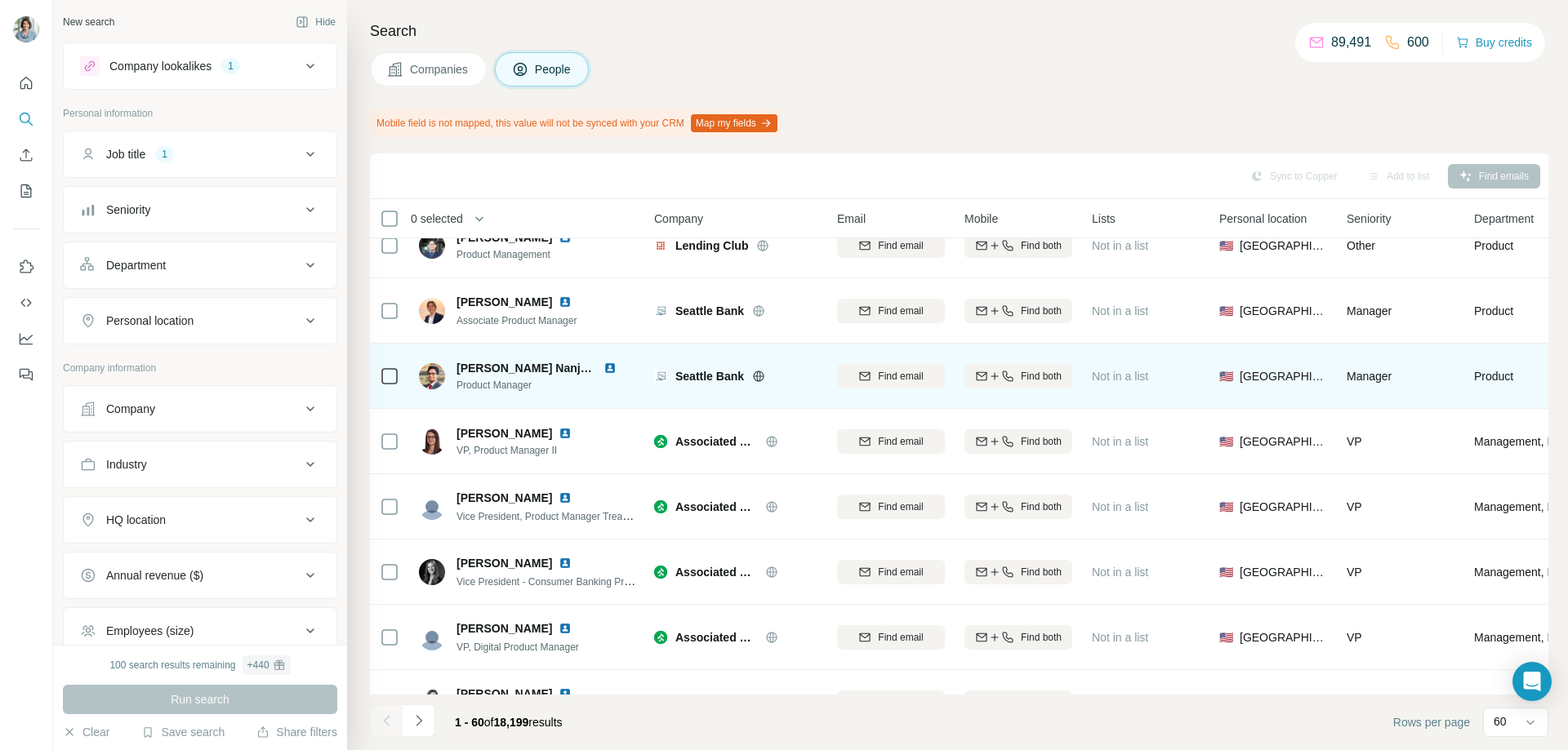
click at [607, 370] on img at bounding box center [610, 369] width 14 height 14
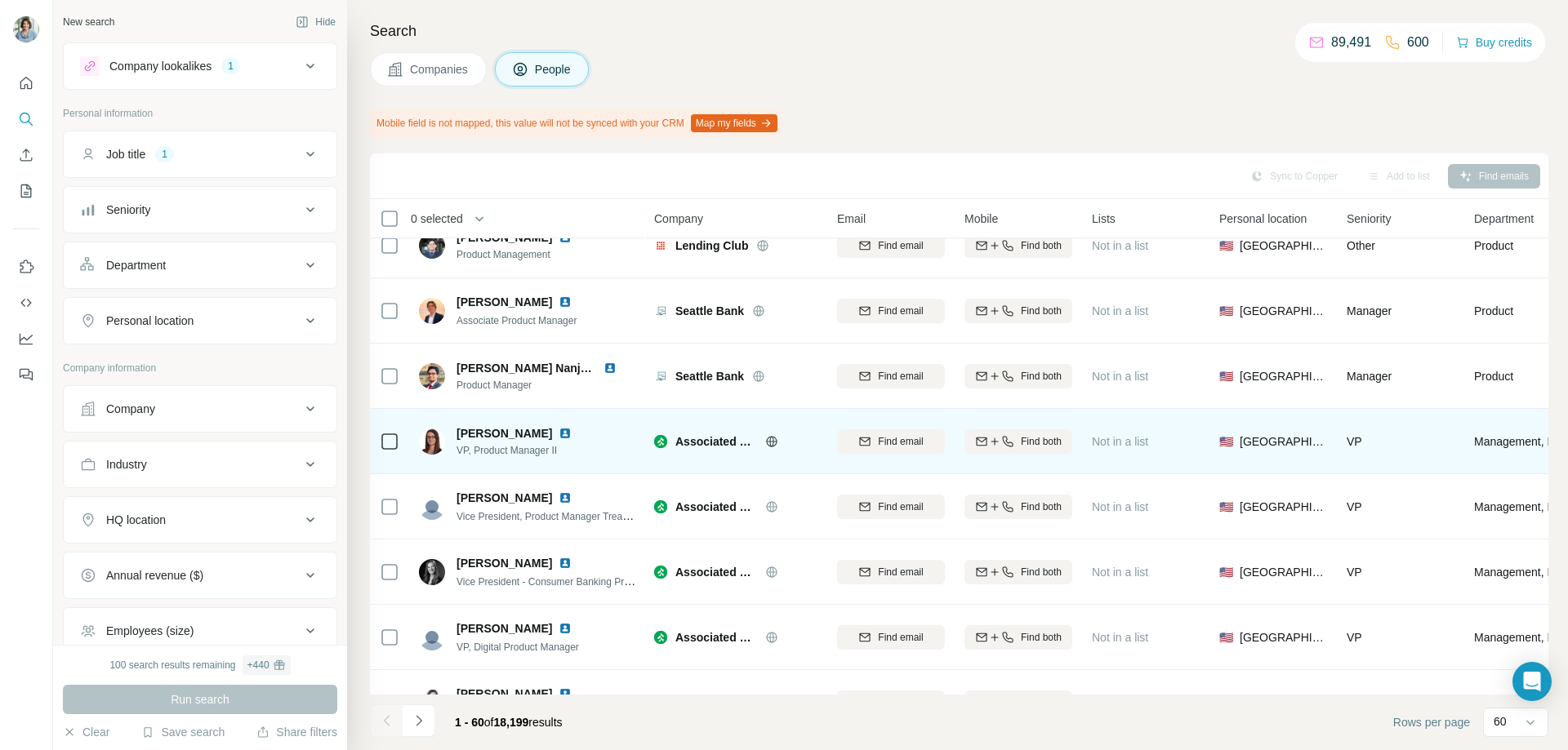
click at [558, 431] on img at bounding box center [565, 433] width 14 height 14
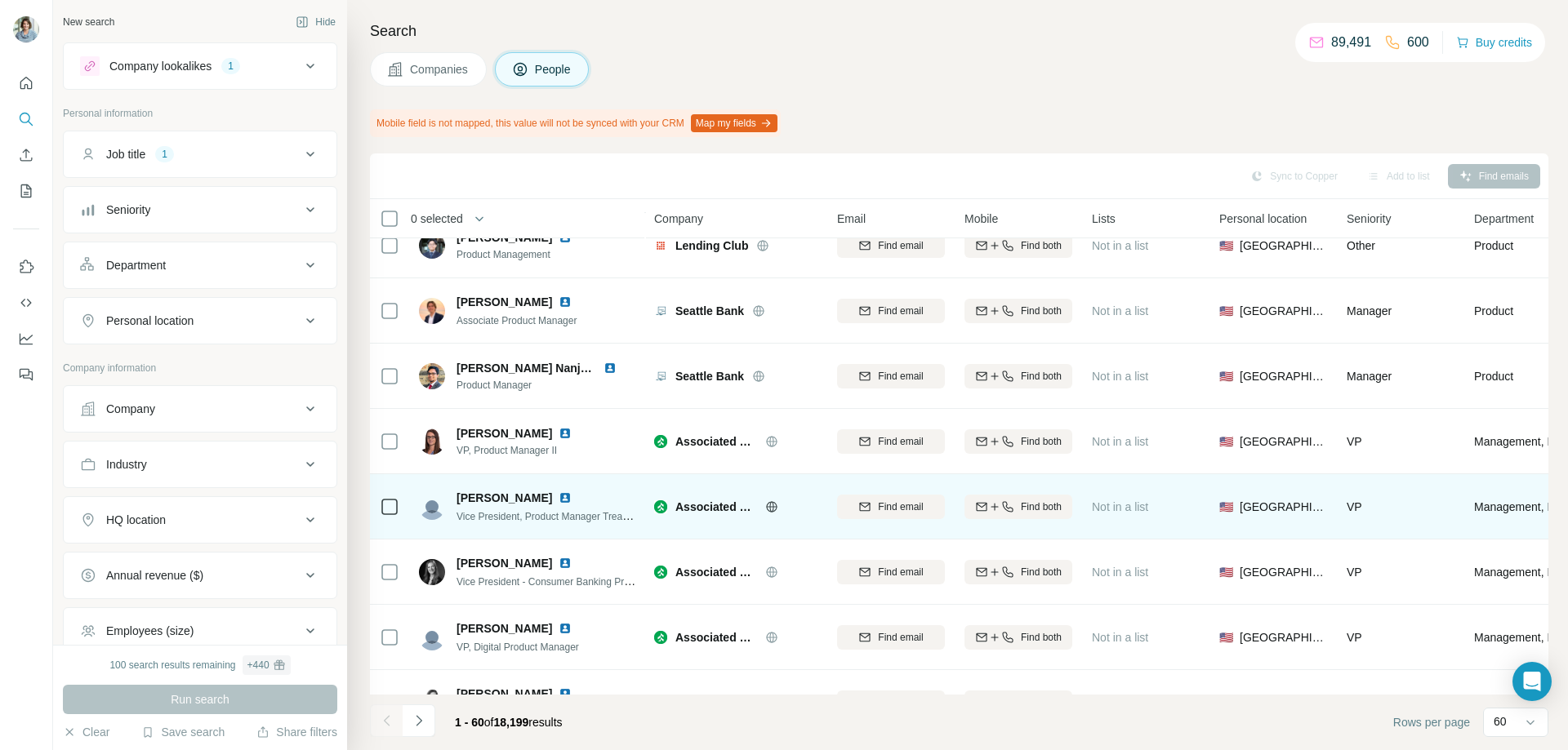
click at [558, 496] on img at bounding box center [565, 498] width 14 height 14
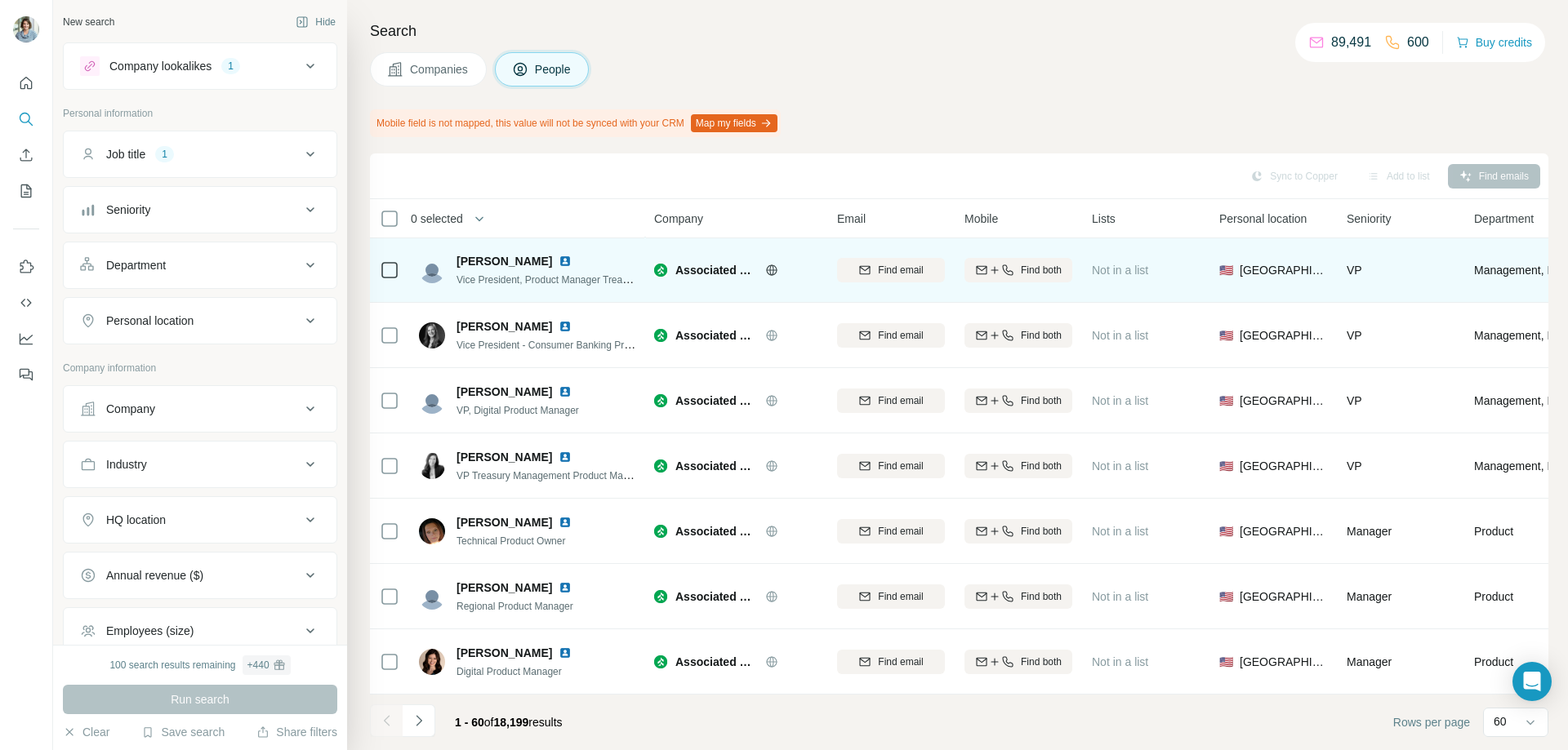
scroll to position [2490, 0]
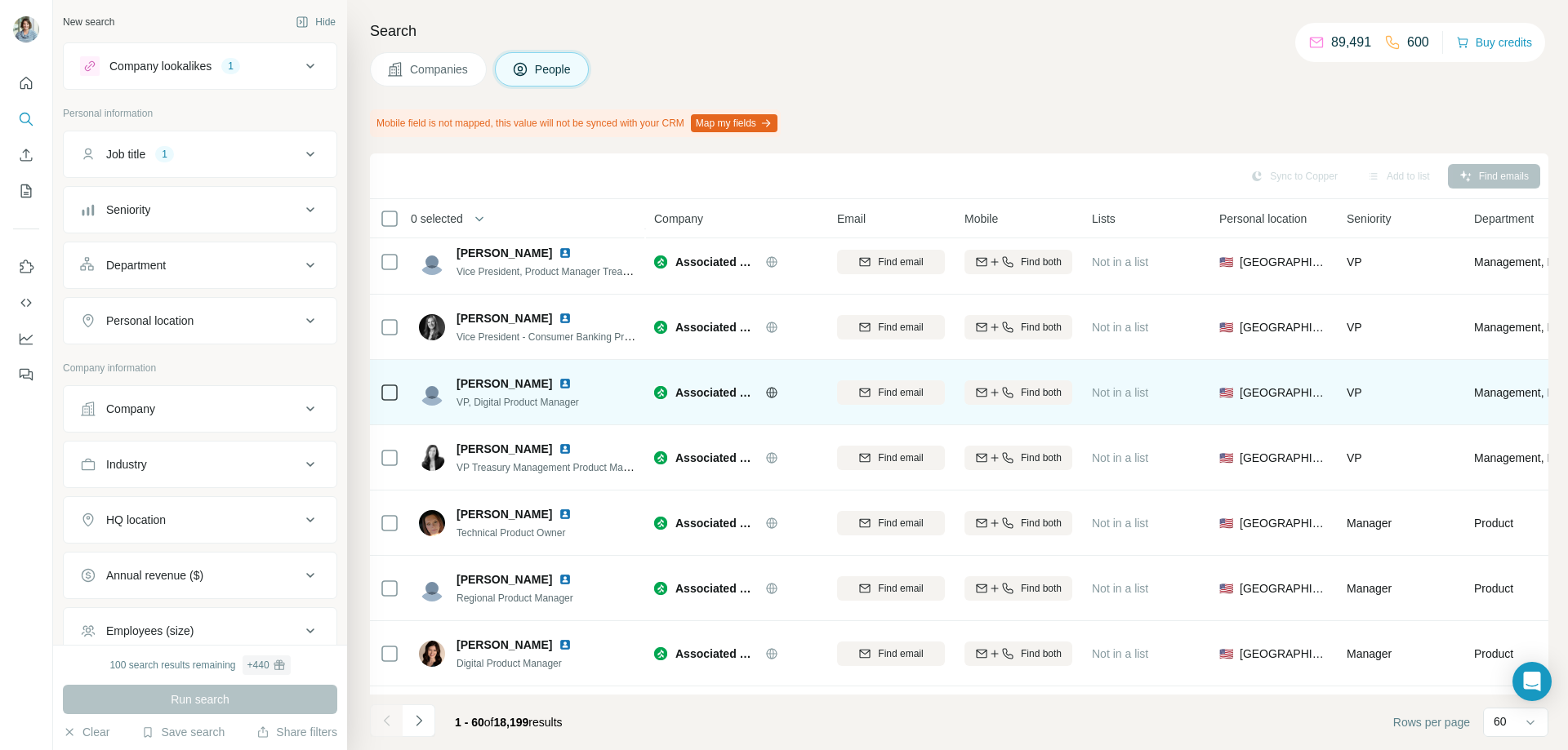
click at [558, 385] on img at bounding box center [565, 384] width 14 height 14
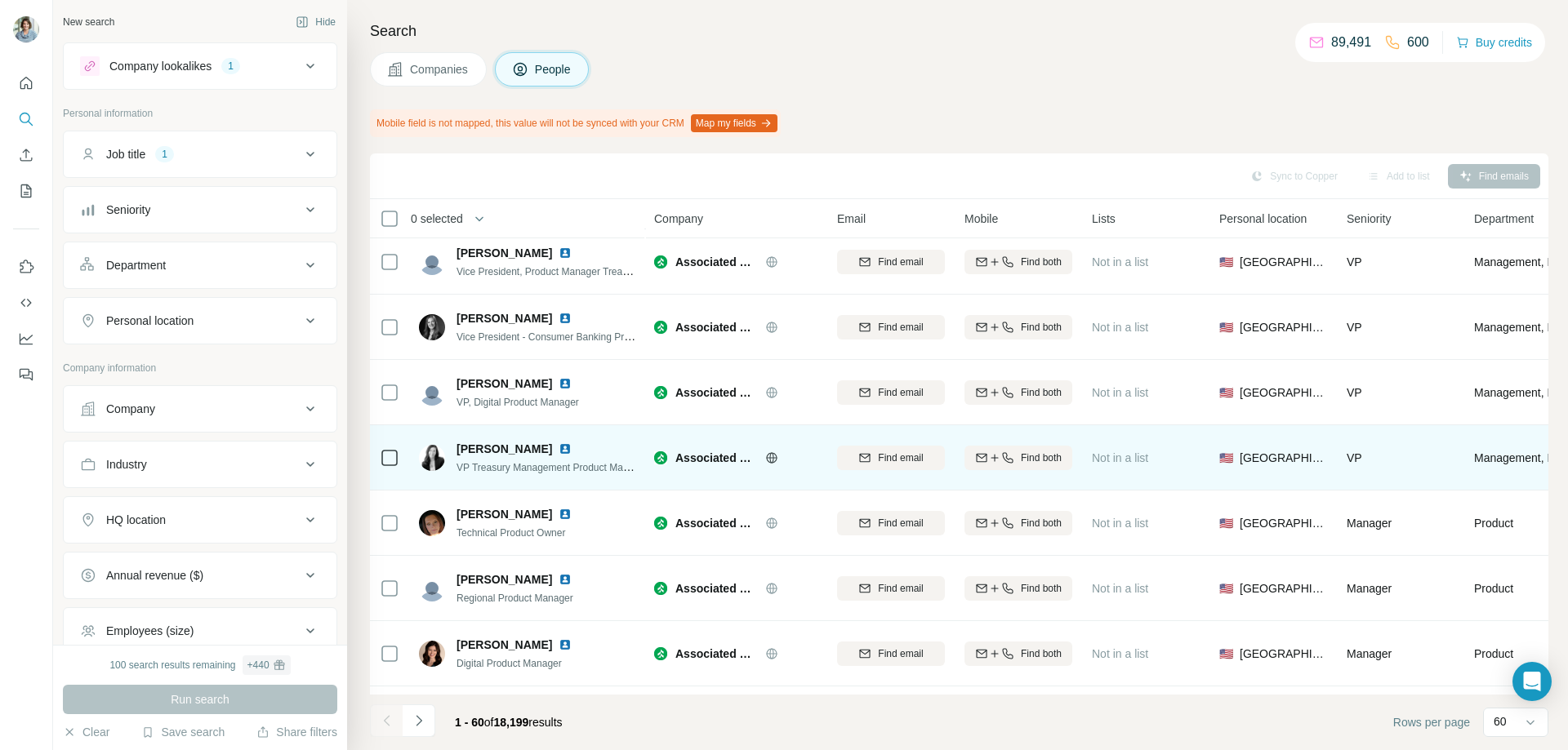
click at [558, 444] on img at bounding box center [565, 449] width 14 height 14
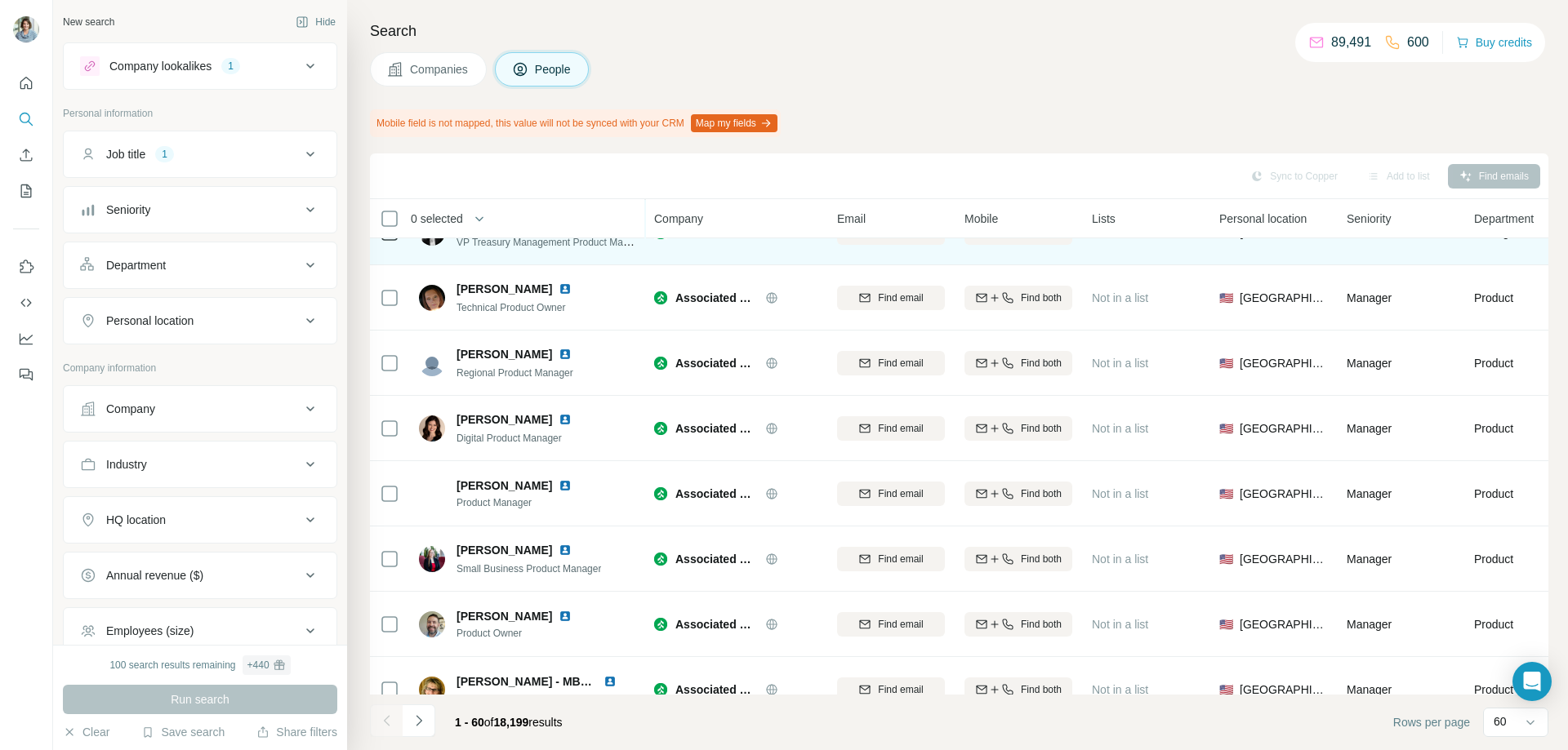
scroll to position [2736, 0]
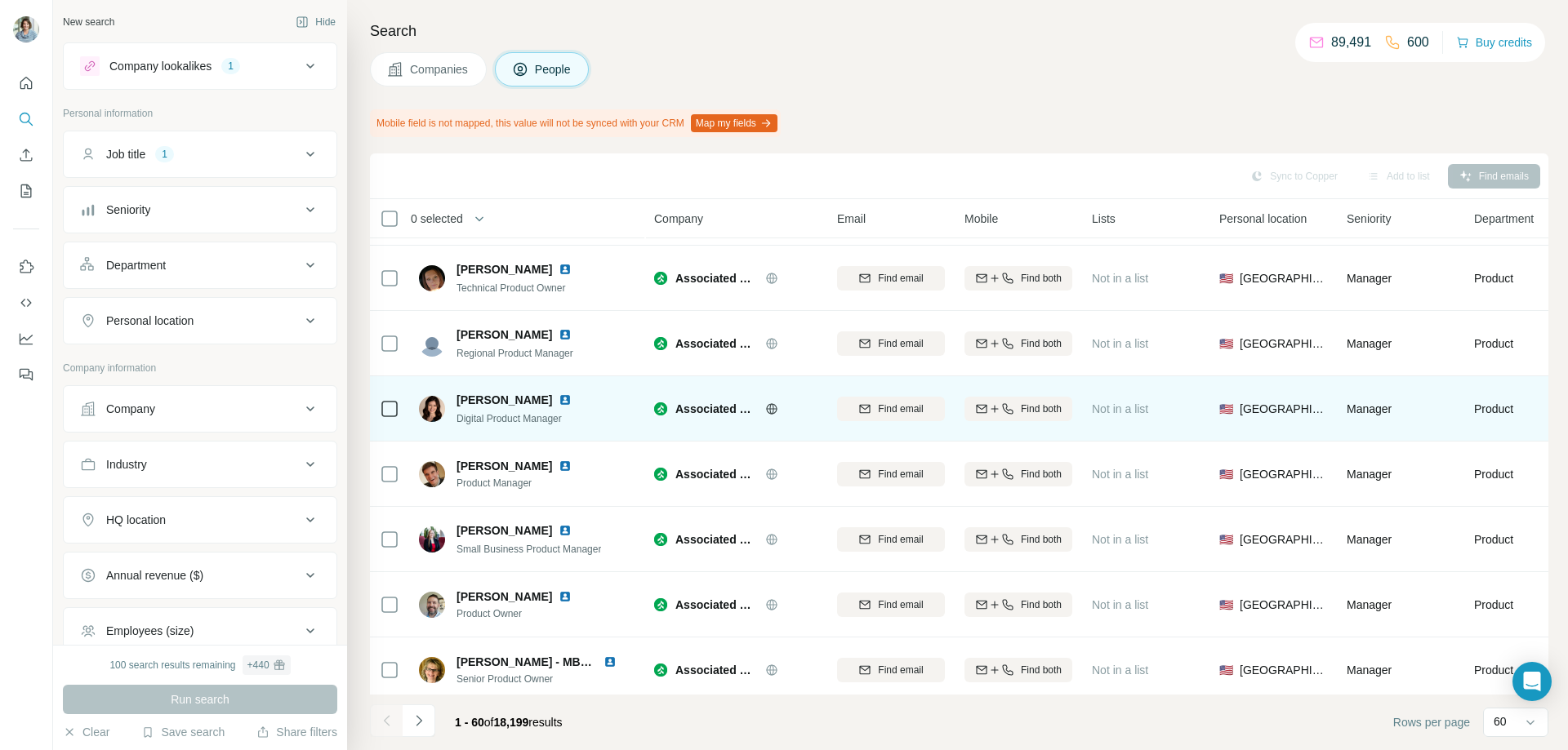
click at [560, 401] on img at bounding box center [565, 401] width 14 height 14
